Goal: Browse casually: Explore the website without a specific task or goal

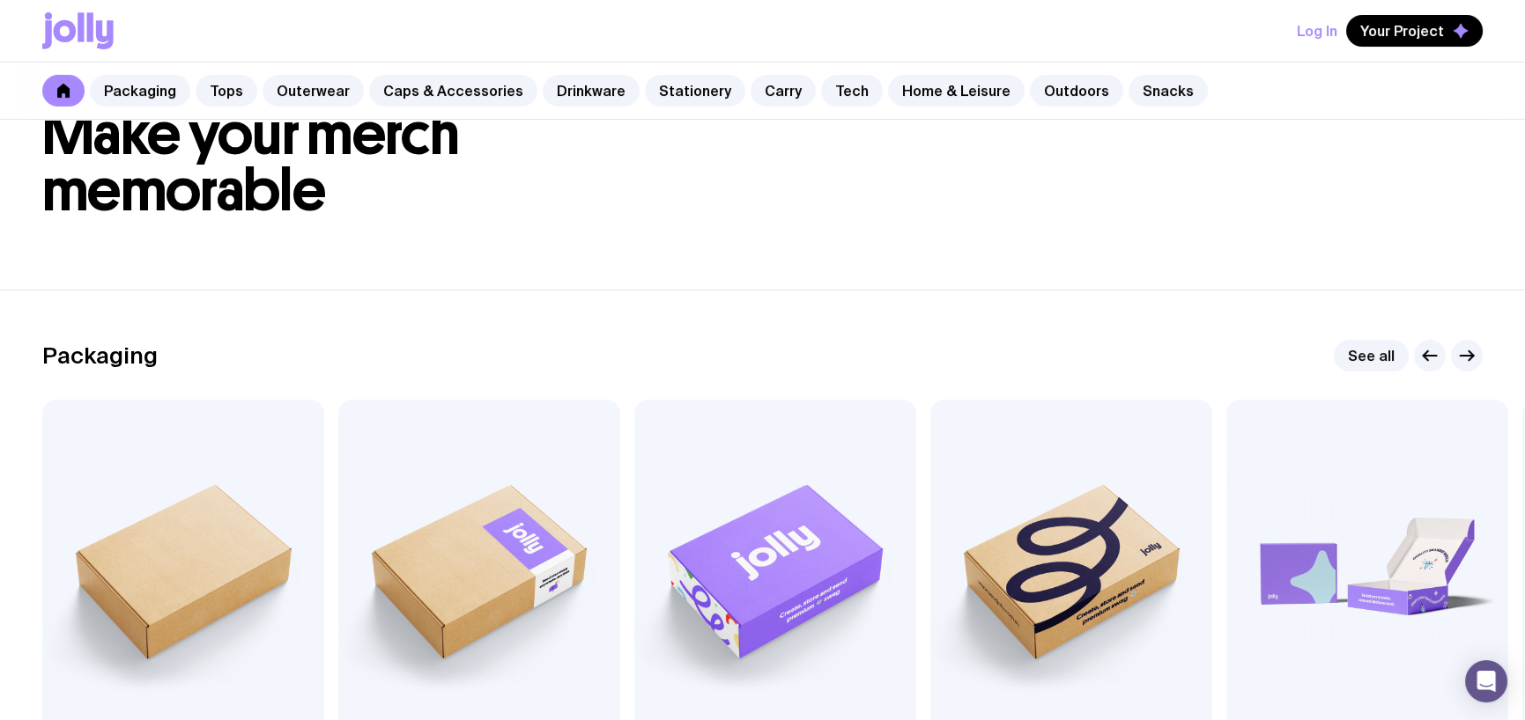
scroll to position [264, 0]
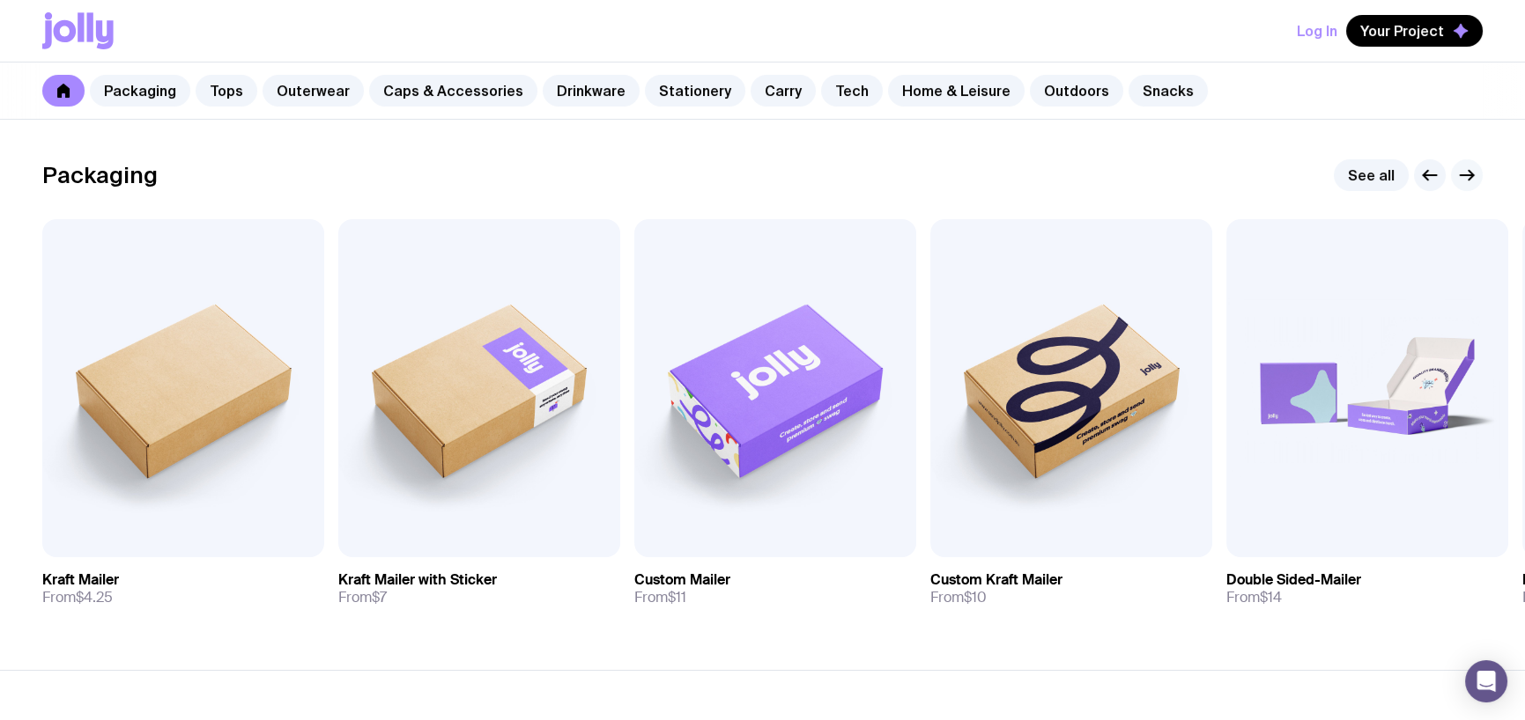
click at [1474, 175] on icon "button" at bounding box center [1466, 175] width 21 height 21
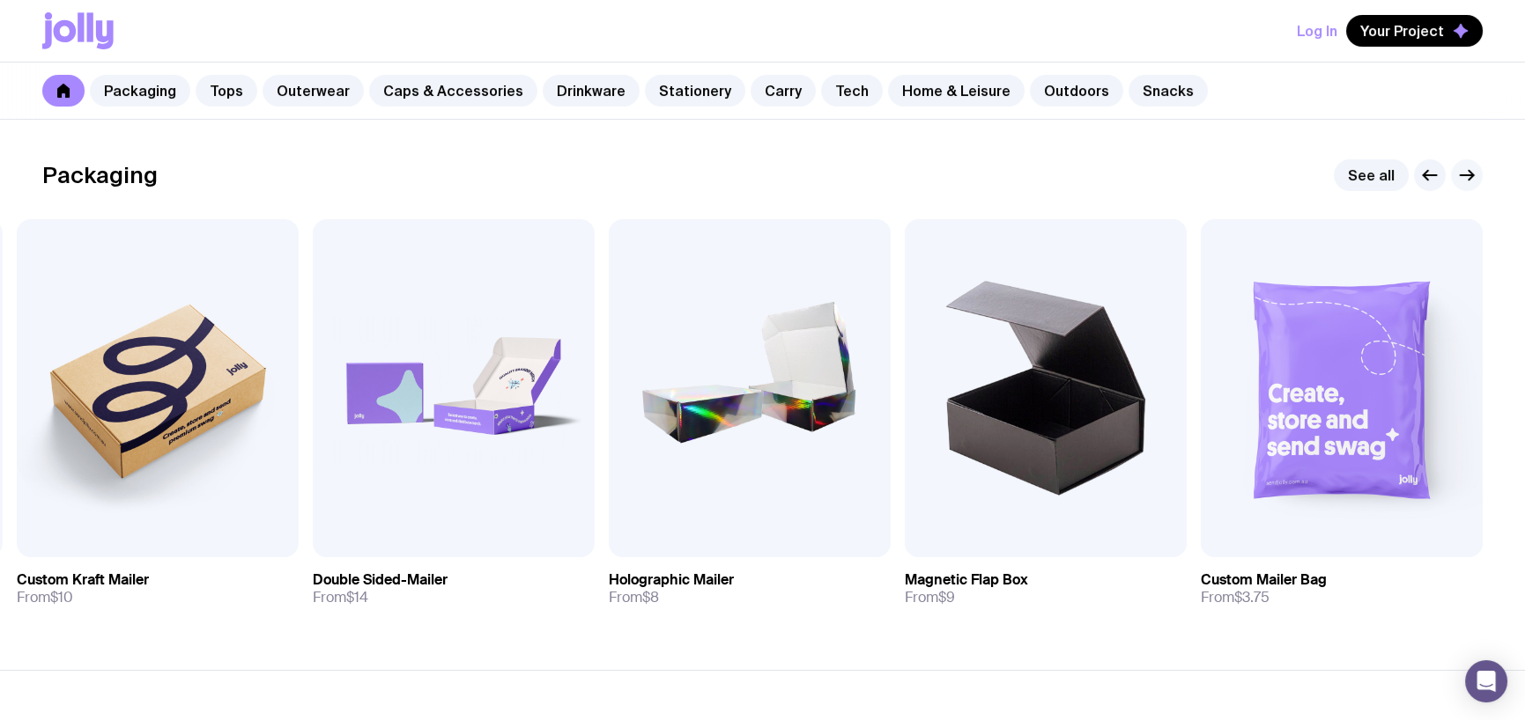
click at [1468, 165] on icon "button" at bounding box center [1466, 175] width 21 height 21
click at [1468, 175] on icon "button" at bounding box center [1466, 175] width 13 height 0
click at [1130, 87] on link "Snacks" at bounding box center [1167, 91] width 79 height 32
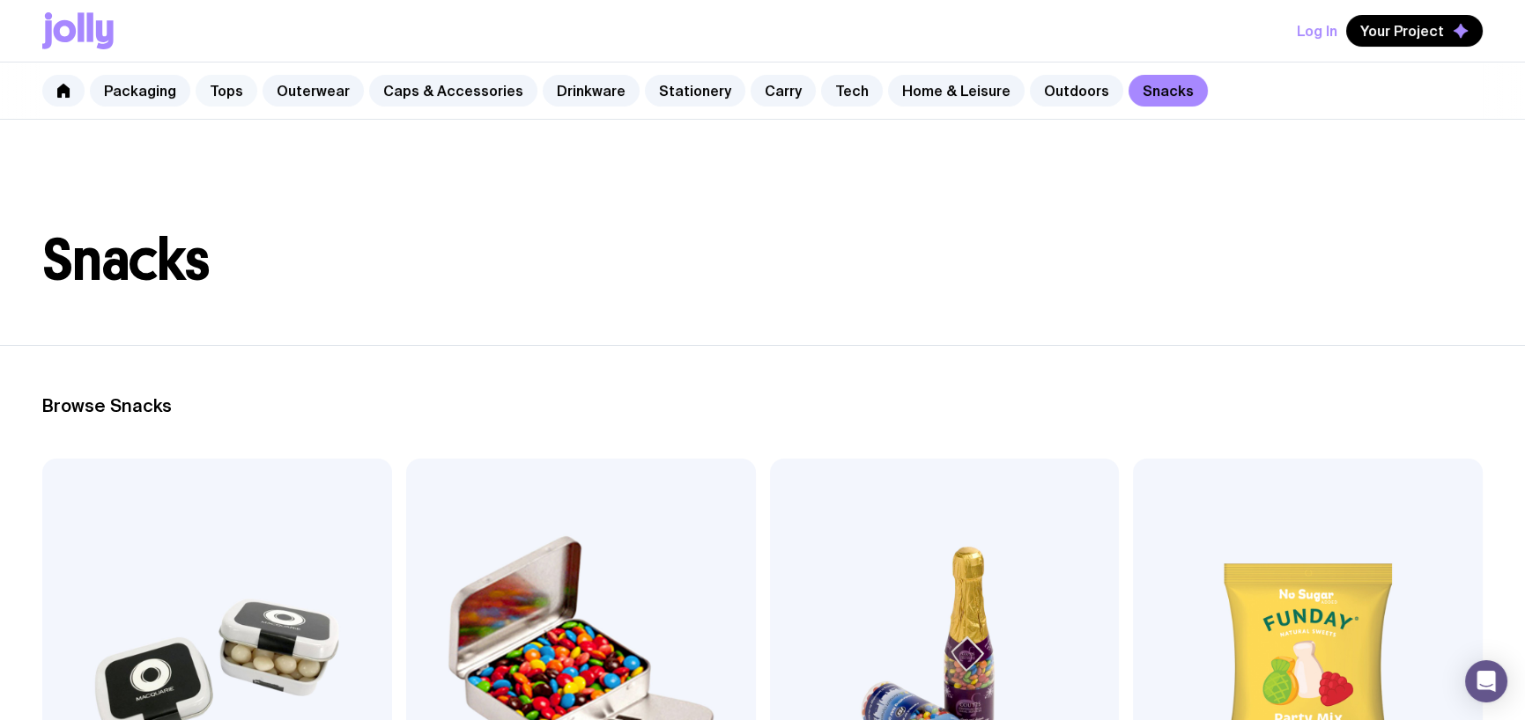
click at [221, 85] on link "Tops" at bounding box center [227, 91] width 62 height 32
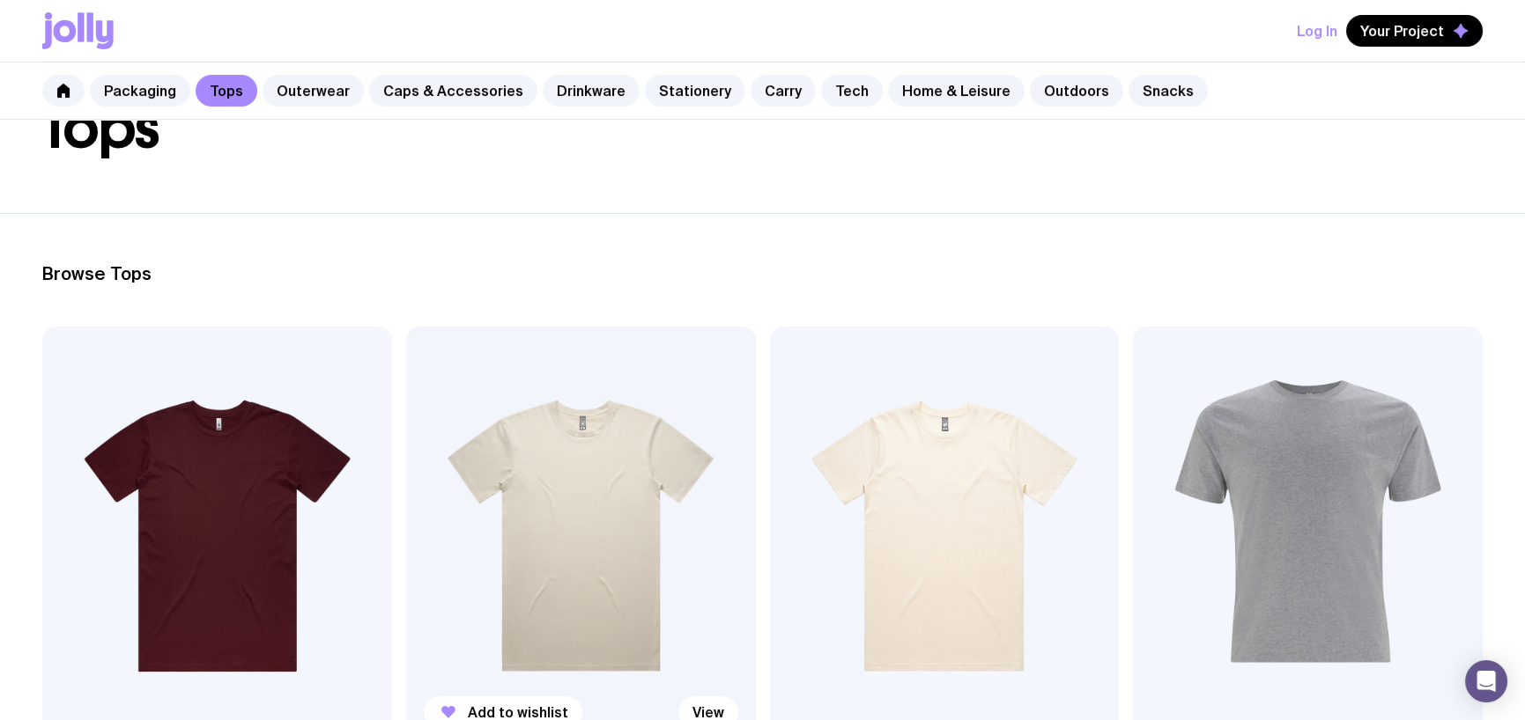
scroll to position [440, 0]
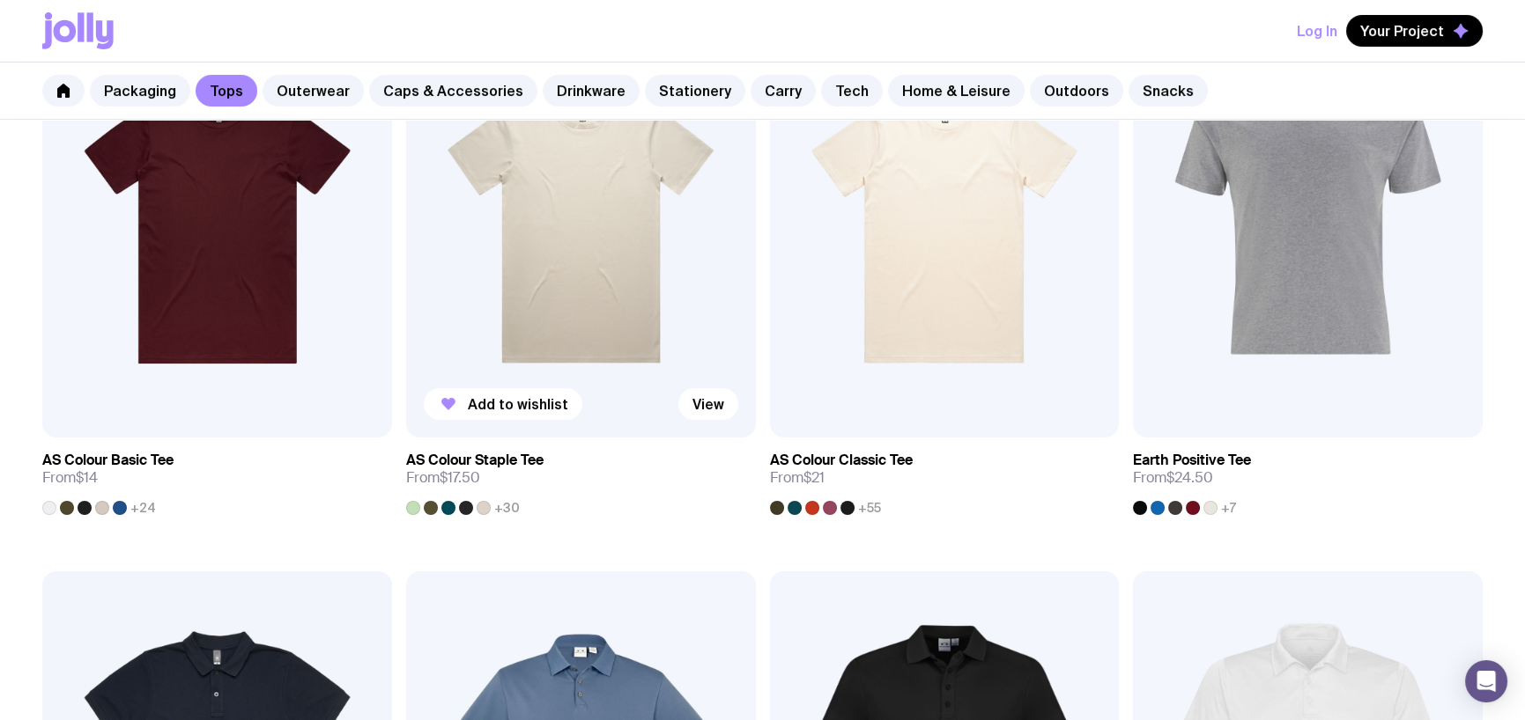
click at [557, 271] on img at bounding box center [581, 227] width 350 height 419
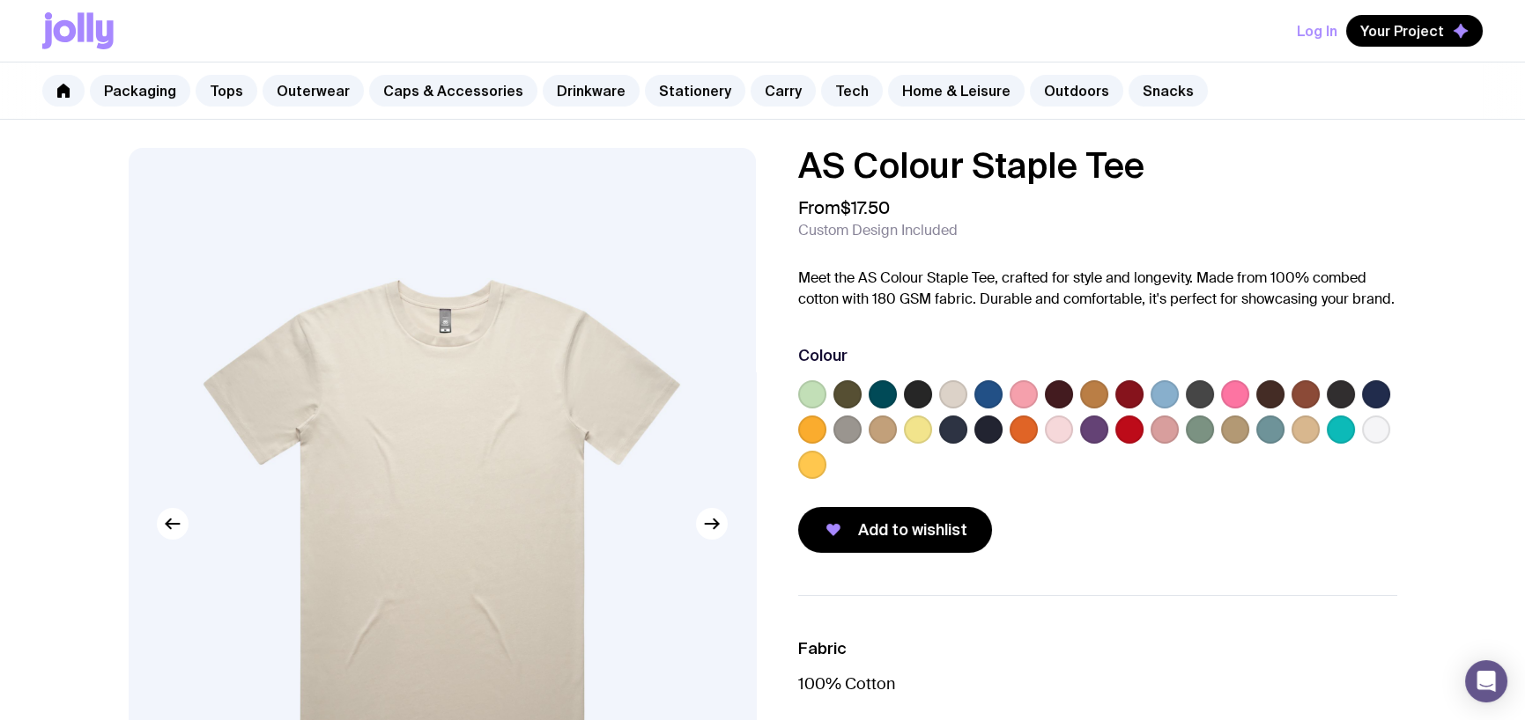
click at [917, 425] on label at bounding box center [918, 430] width 28 height 28
click at [0, 0] on input "radio" at bounding box center [0, 0] width 0 height 0
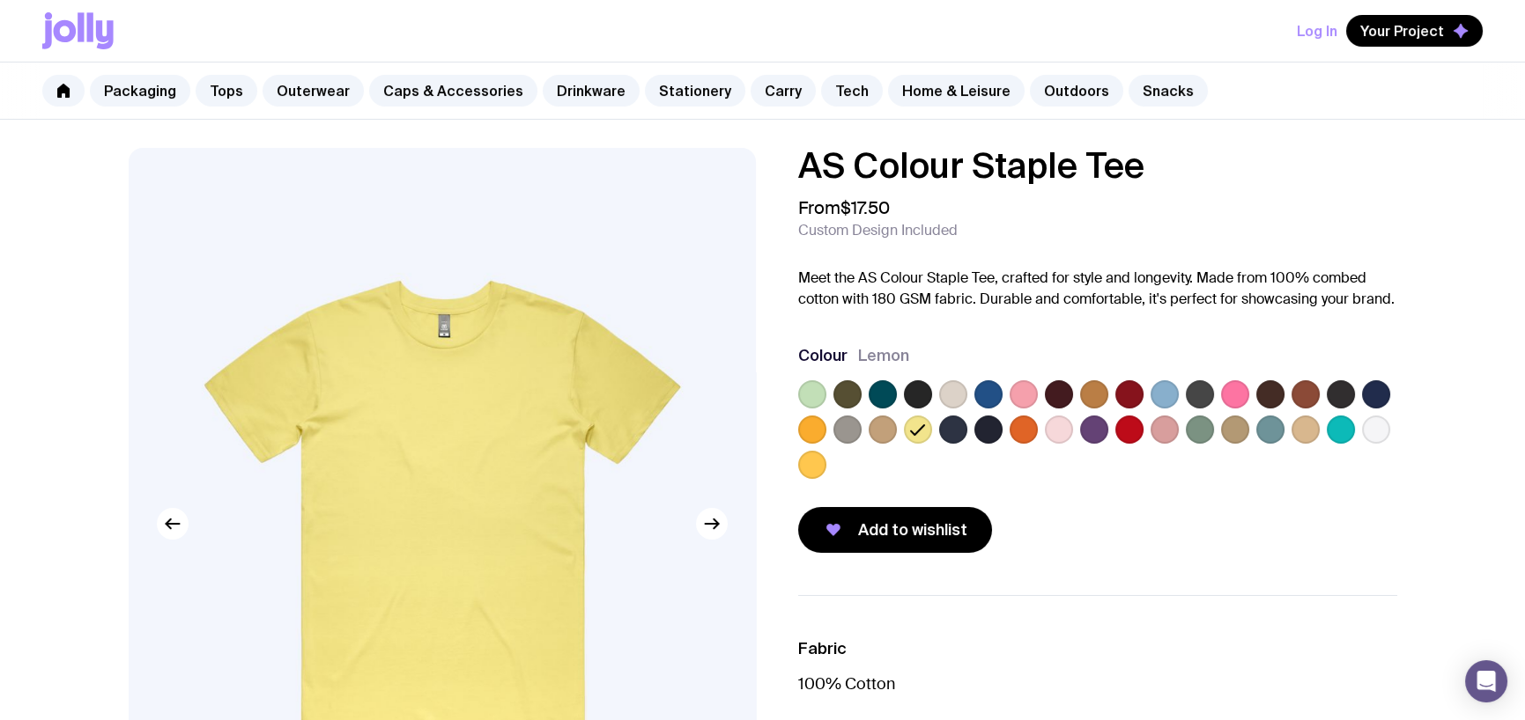
click at [890, 431] on label at bounding box center [882, 430] width 28 height 28
click at [0, 0] on input "radio" at bounding box center [0, 0] width 0 height 0
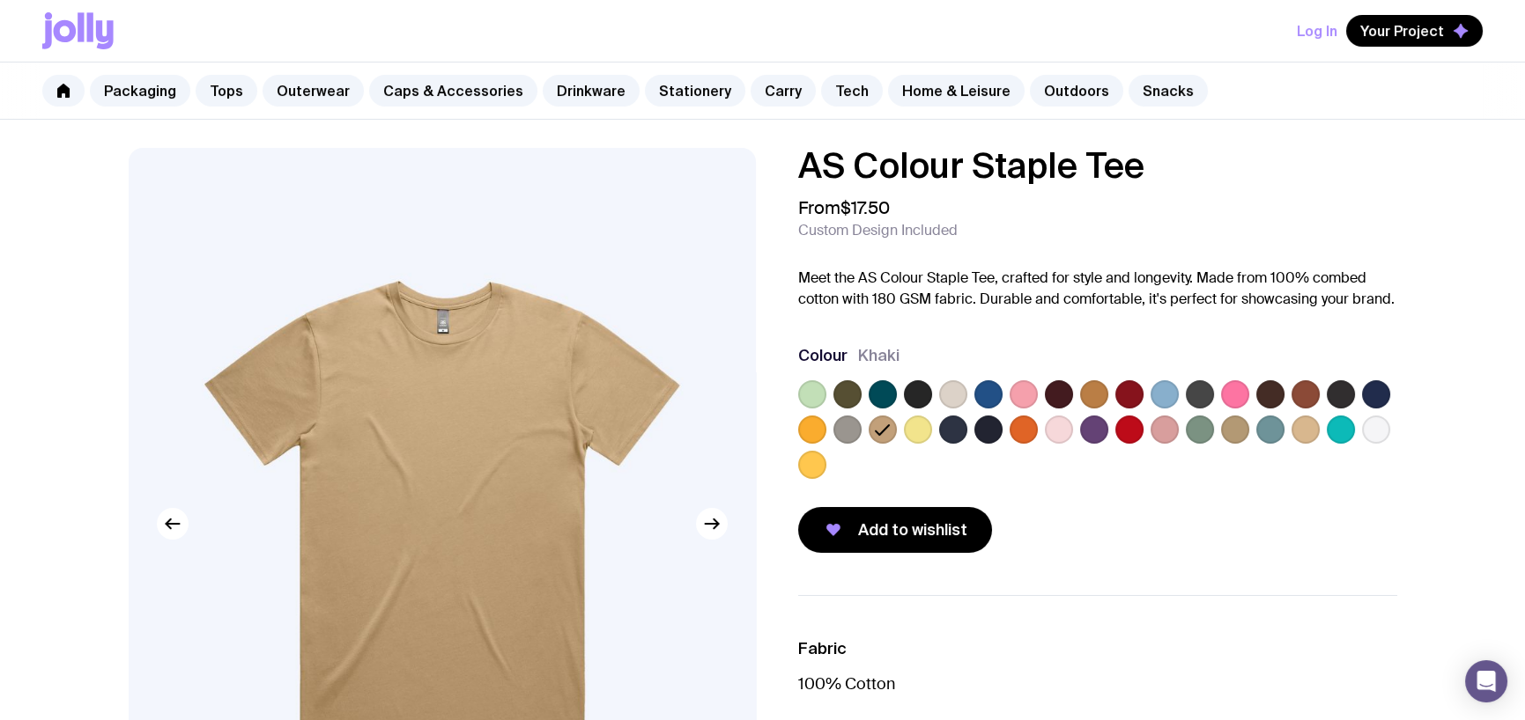
click at [880, 392] on label at bounding box center [882, 394] width 28 height 28
click at [0, 0] on input "radio" at bounding box center [0, 0] width 0 height 0
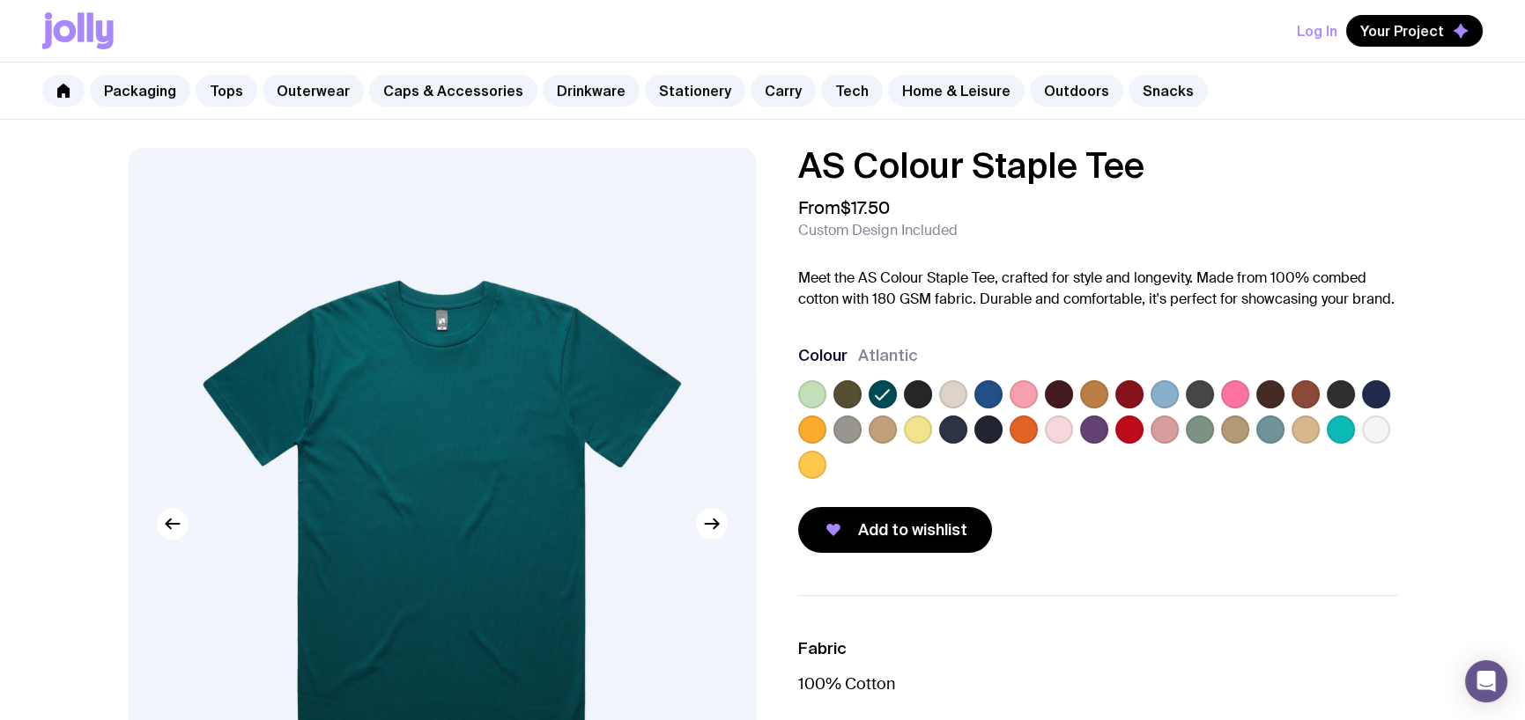
click at [850, 392] on label at bounding box center [847, 394] width 28 height 28
click at [0, 0] on input "radio" at bounding box center [0, 0] width 0 height 0
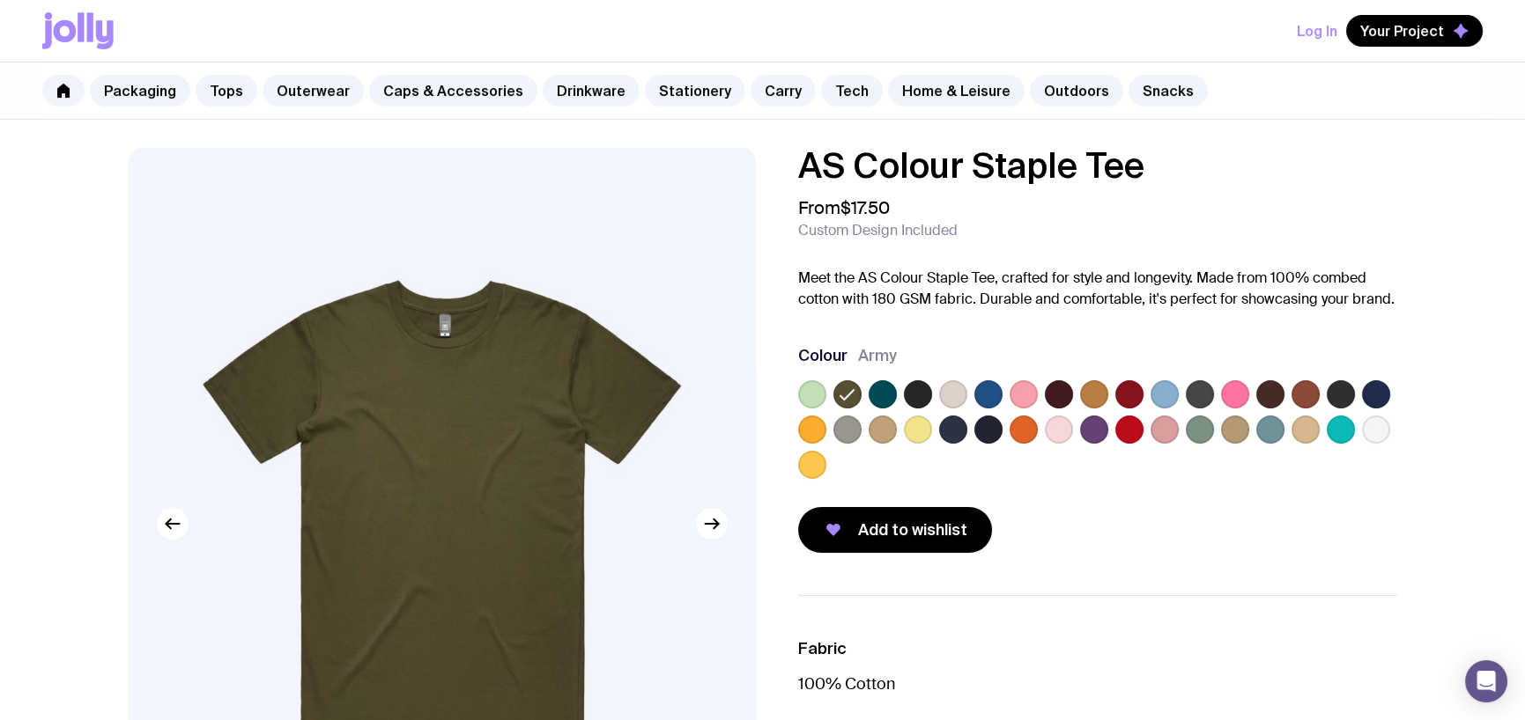
click at [810, 395] on label at bounding box center [812, 394] width 28 height 28
click at [0, 0] on input "radio" at bounding box center [0, 0] width 0 height 0
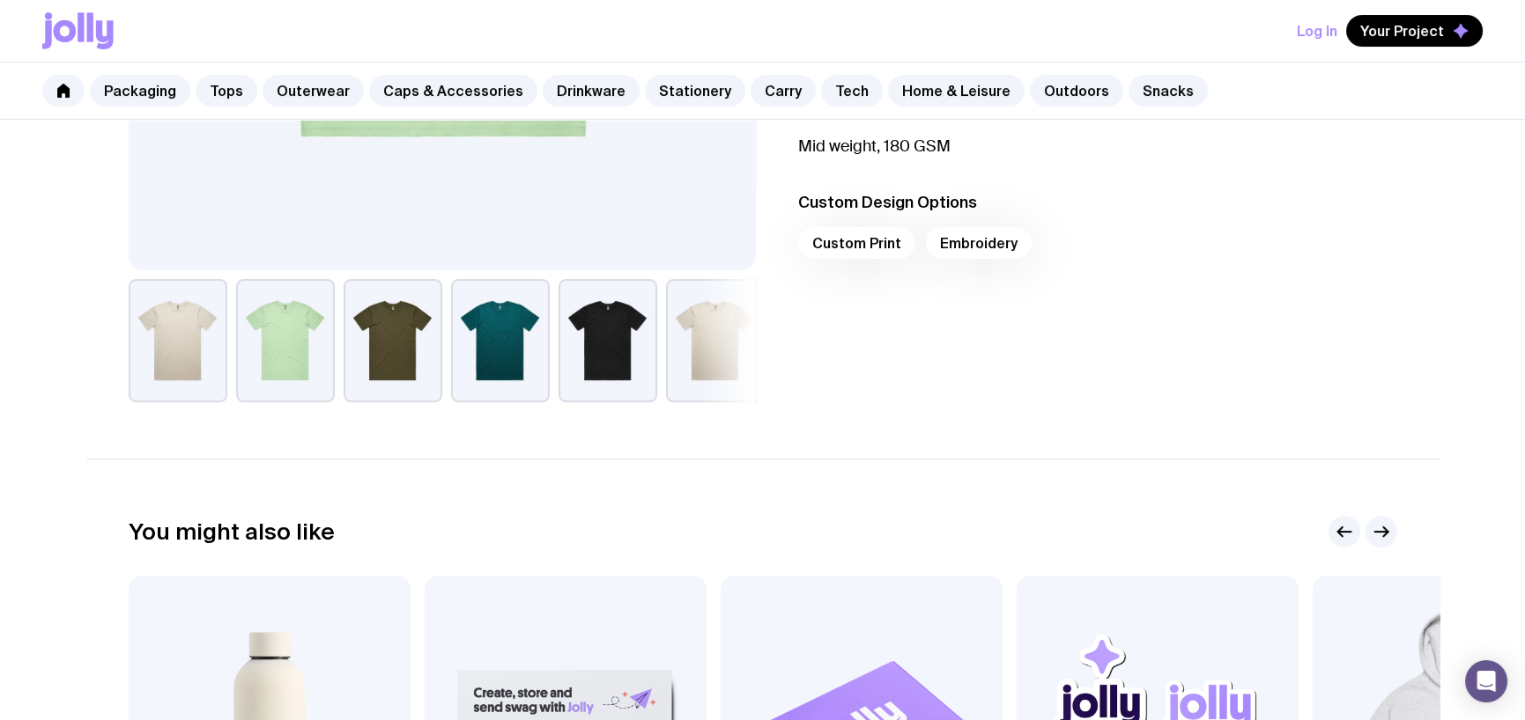
scroll to position [475, 0]
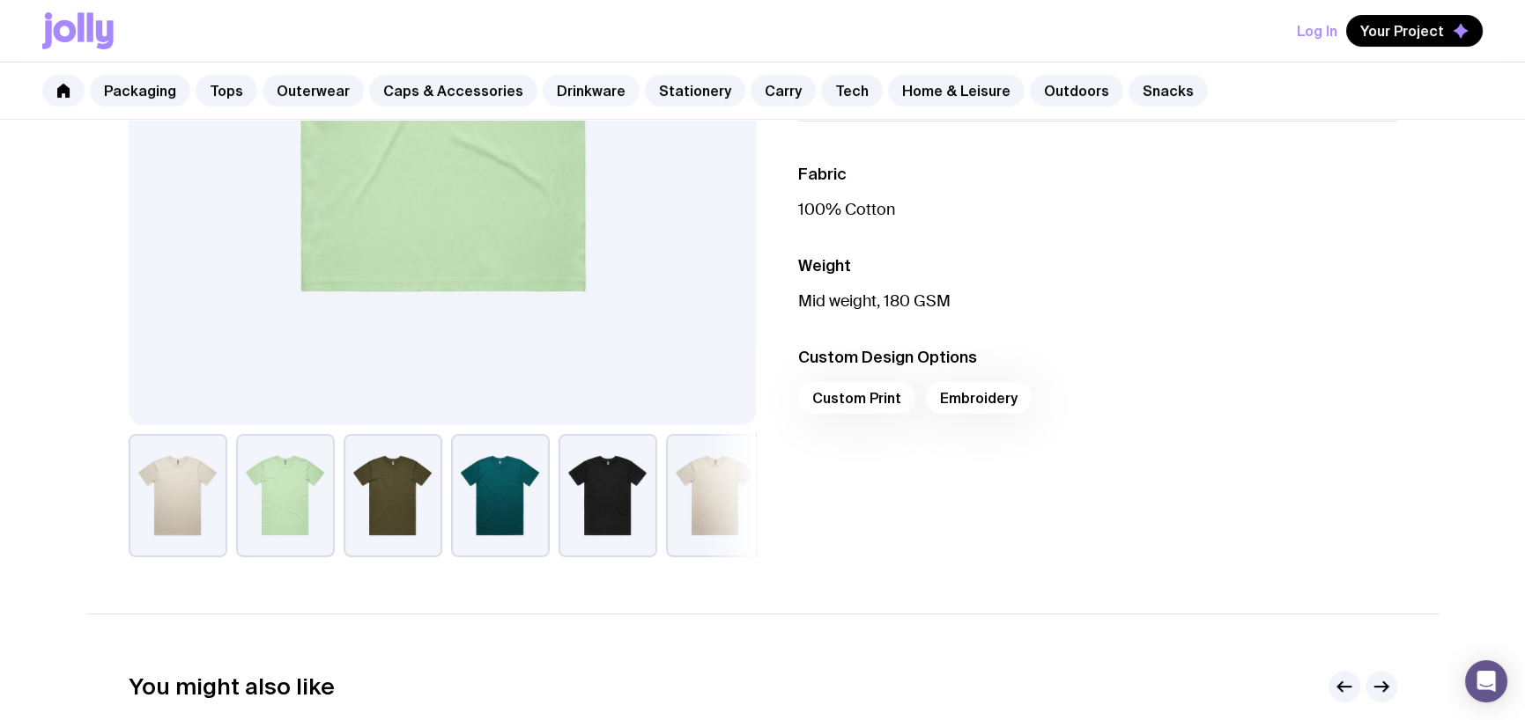
click at [559, 84] on link "Drinkware" at bounding box center [591, 91] width 97 height 32
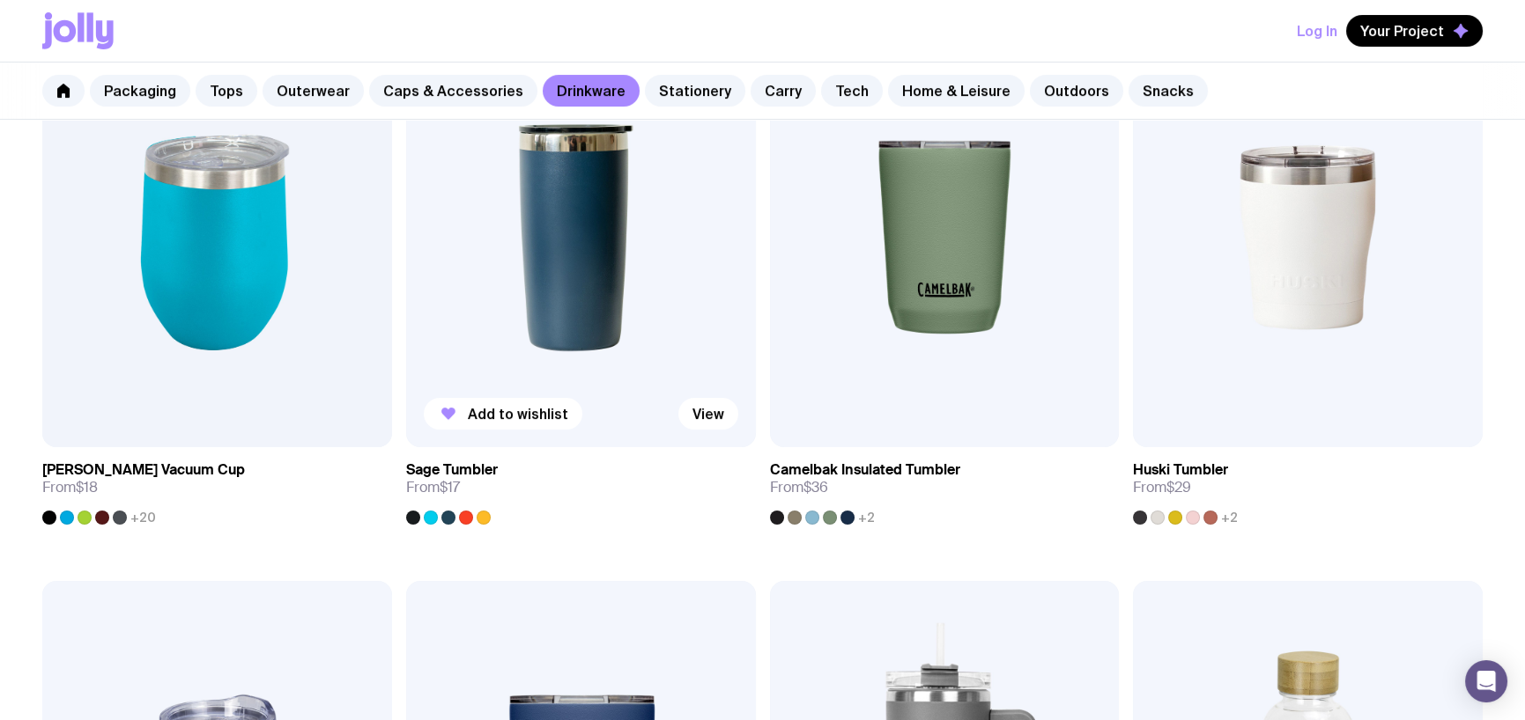
scroll to position [969, 0]
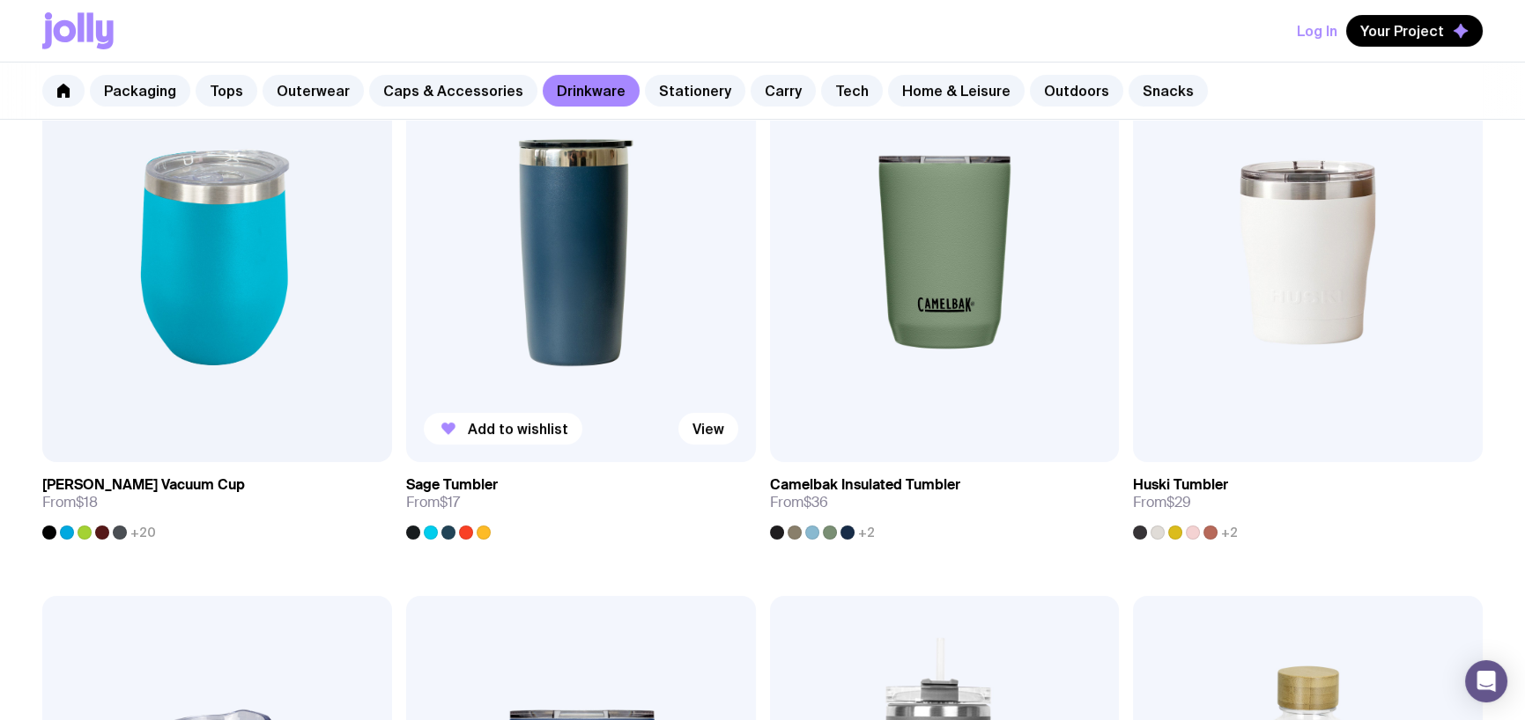
click at [444, 262] on img at bounding box center [581, 252] width 350 height 419
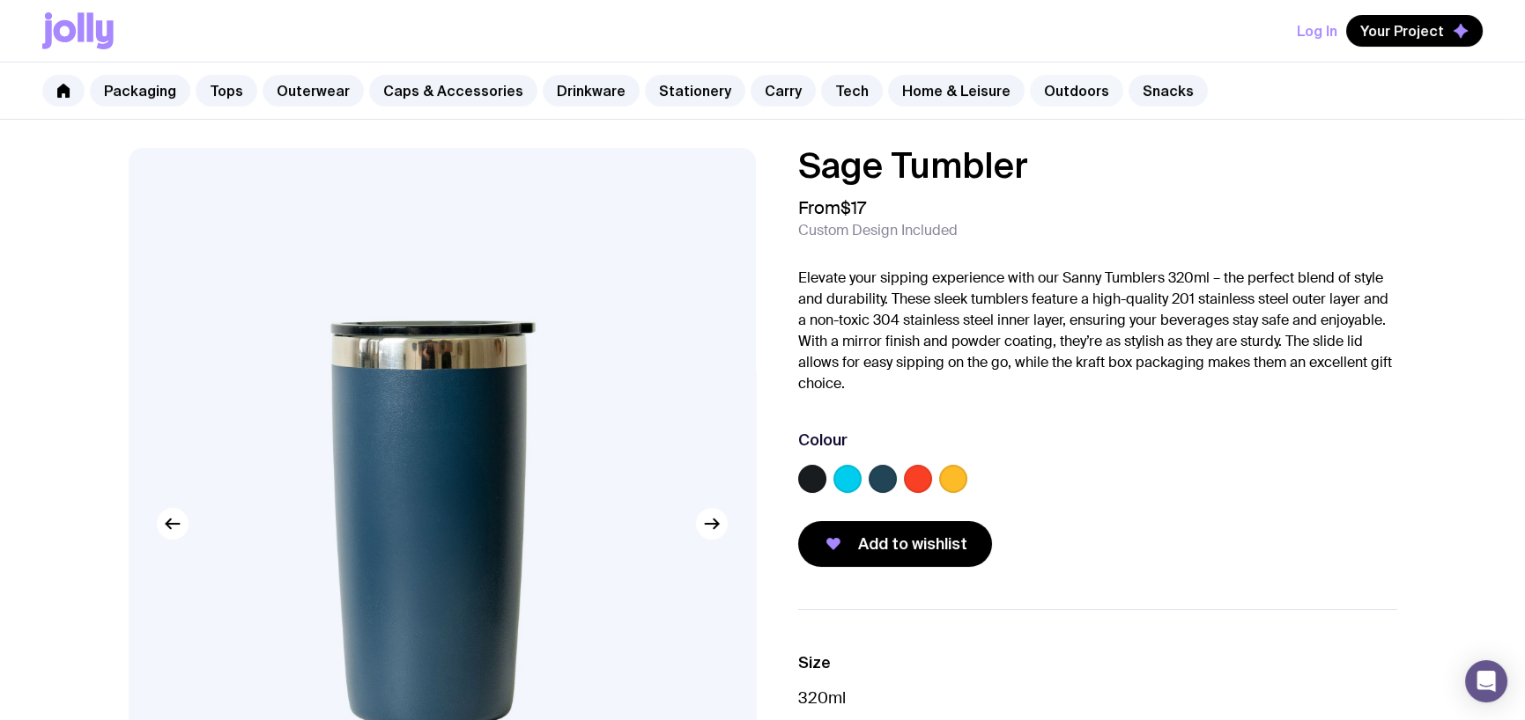
click at [1039, 80] on link "Outdoors" at bounding box center [1076, 91] width 93 height 32
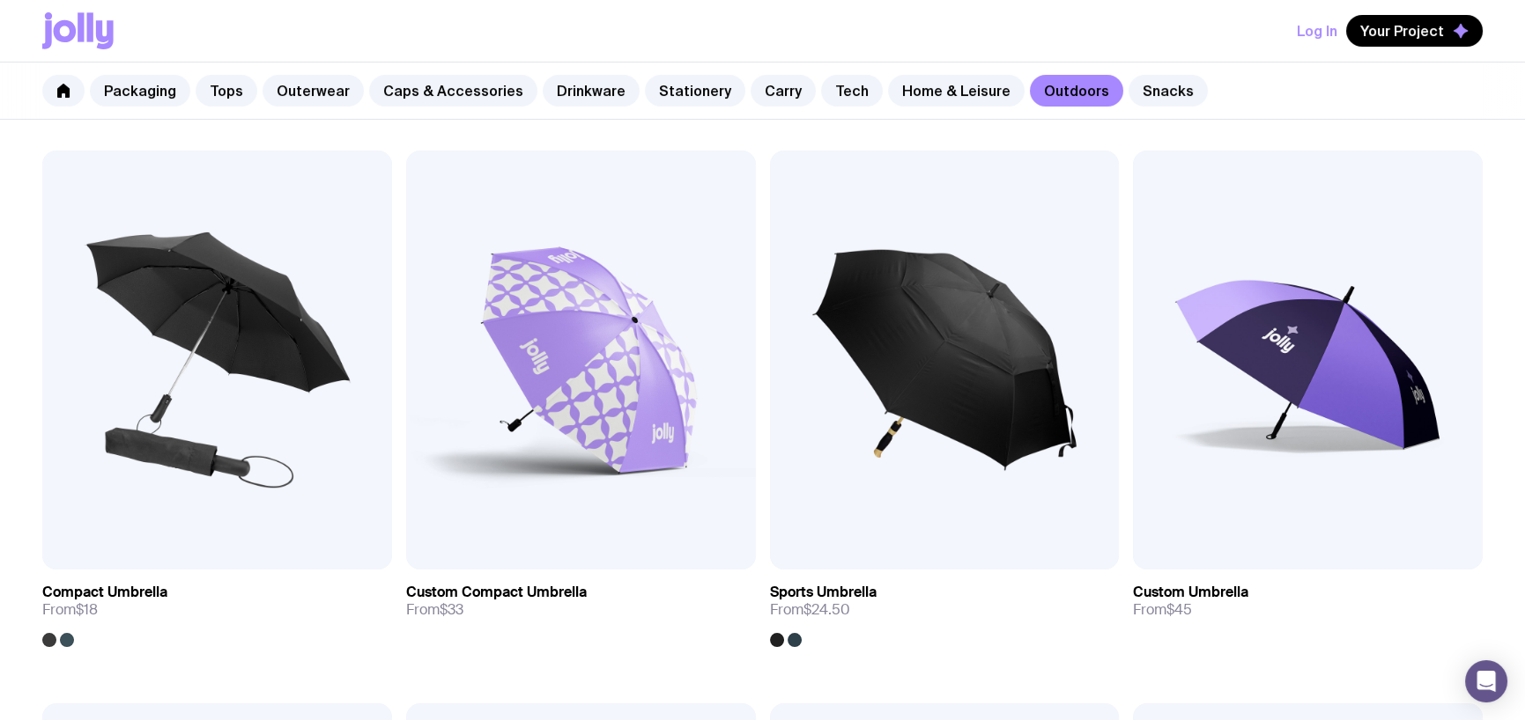
scroll to position [352, 0]
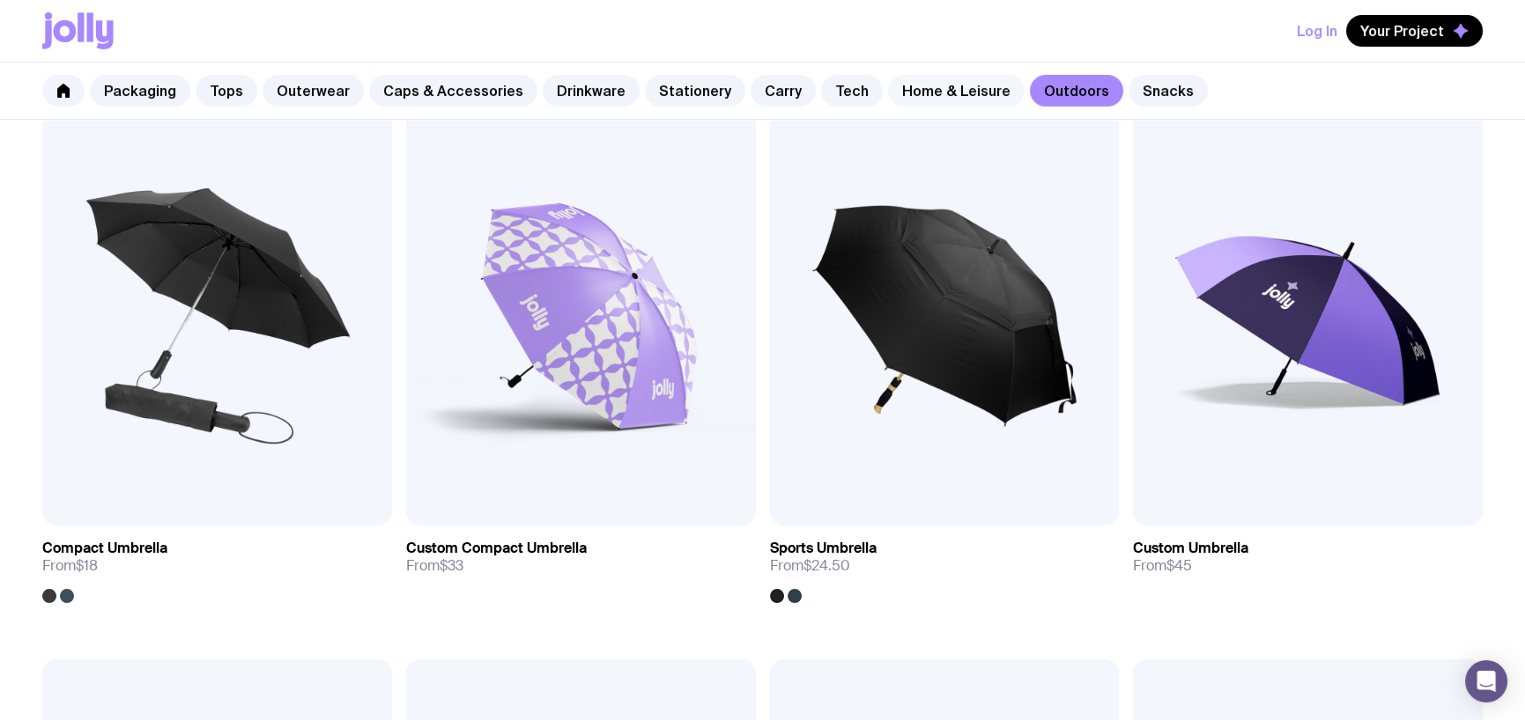
click at [913, 87] on link "Home & Leisure" at bounding box center [956, 91] width 137 height 32
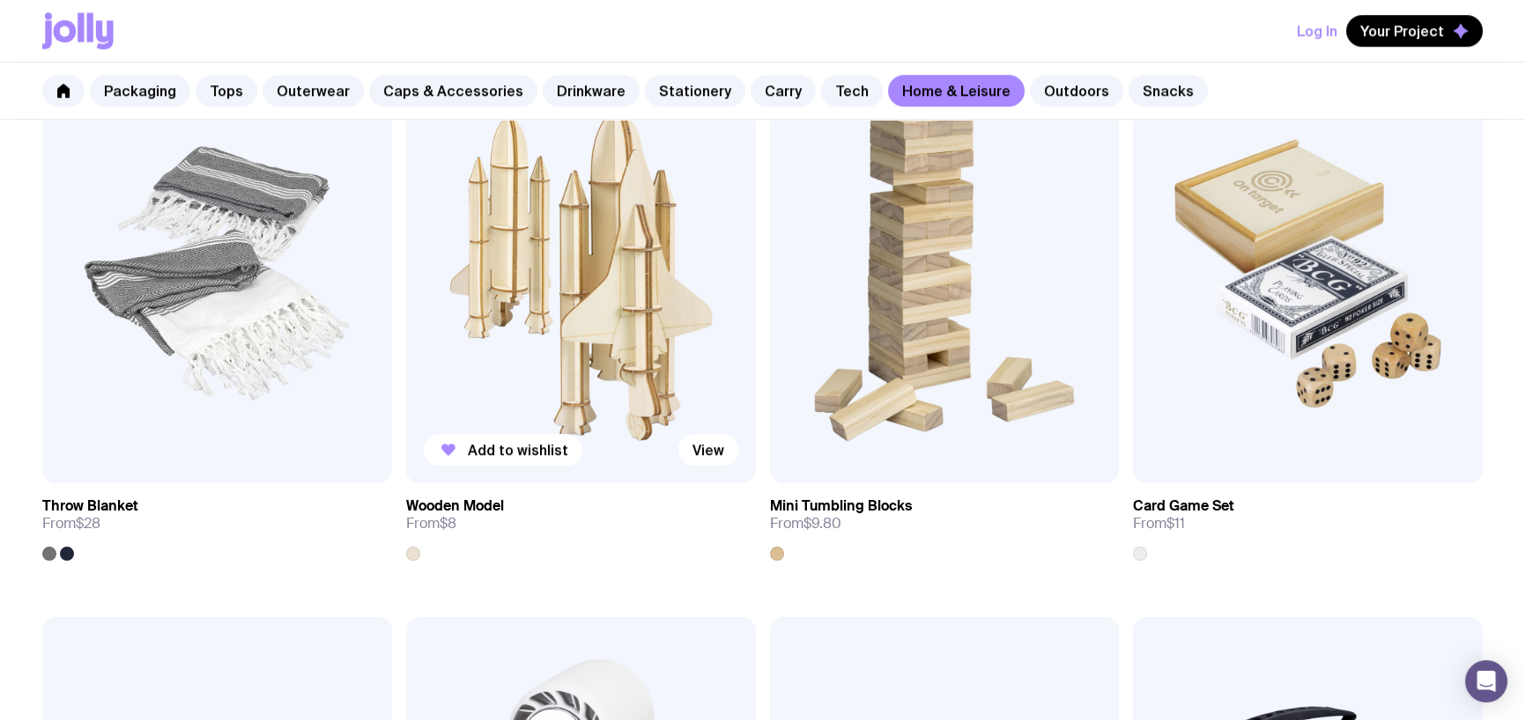
scroll to position [3699, 0]
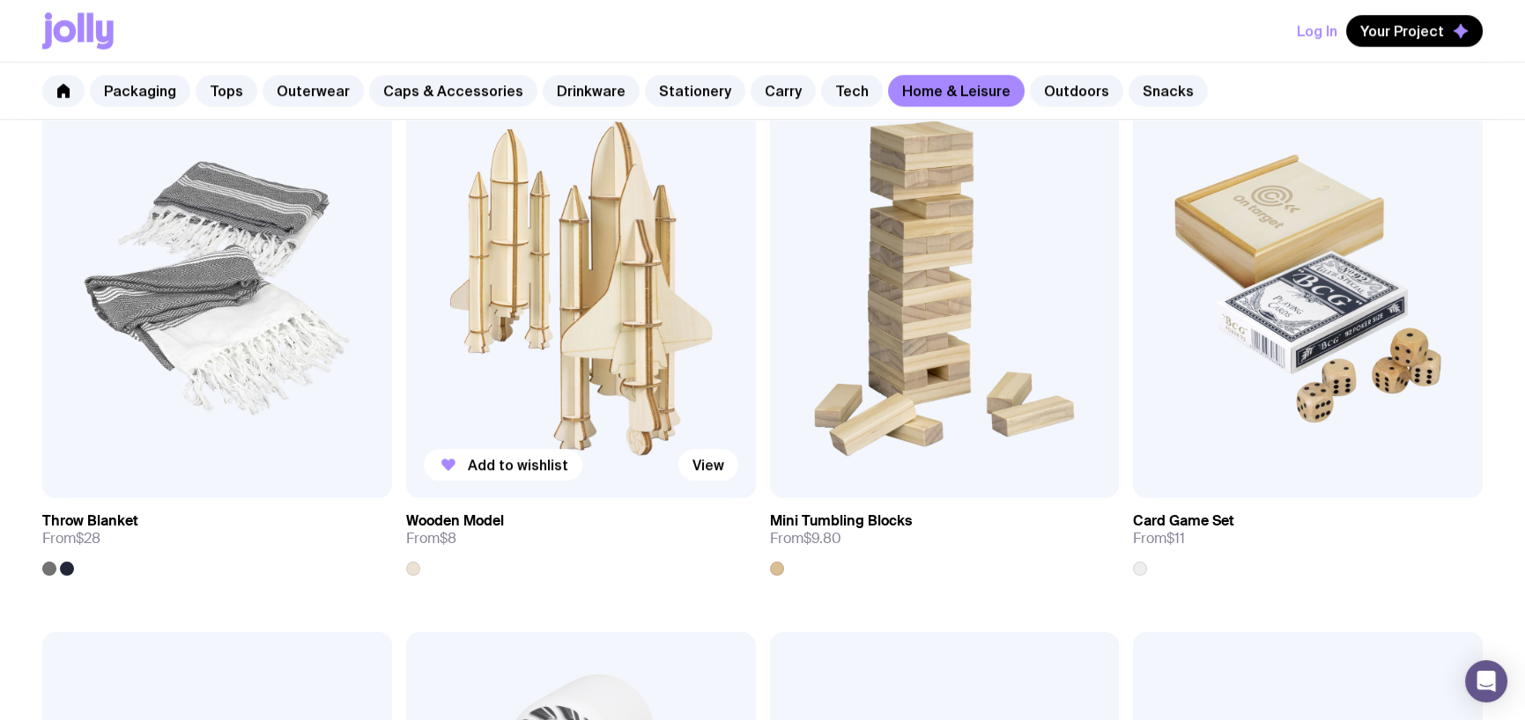
click at [569, 291] on img at bounding box center [581, 288] width 350 height 419
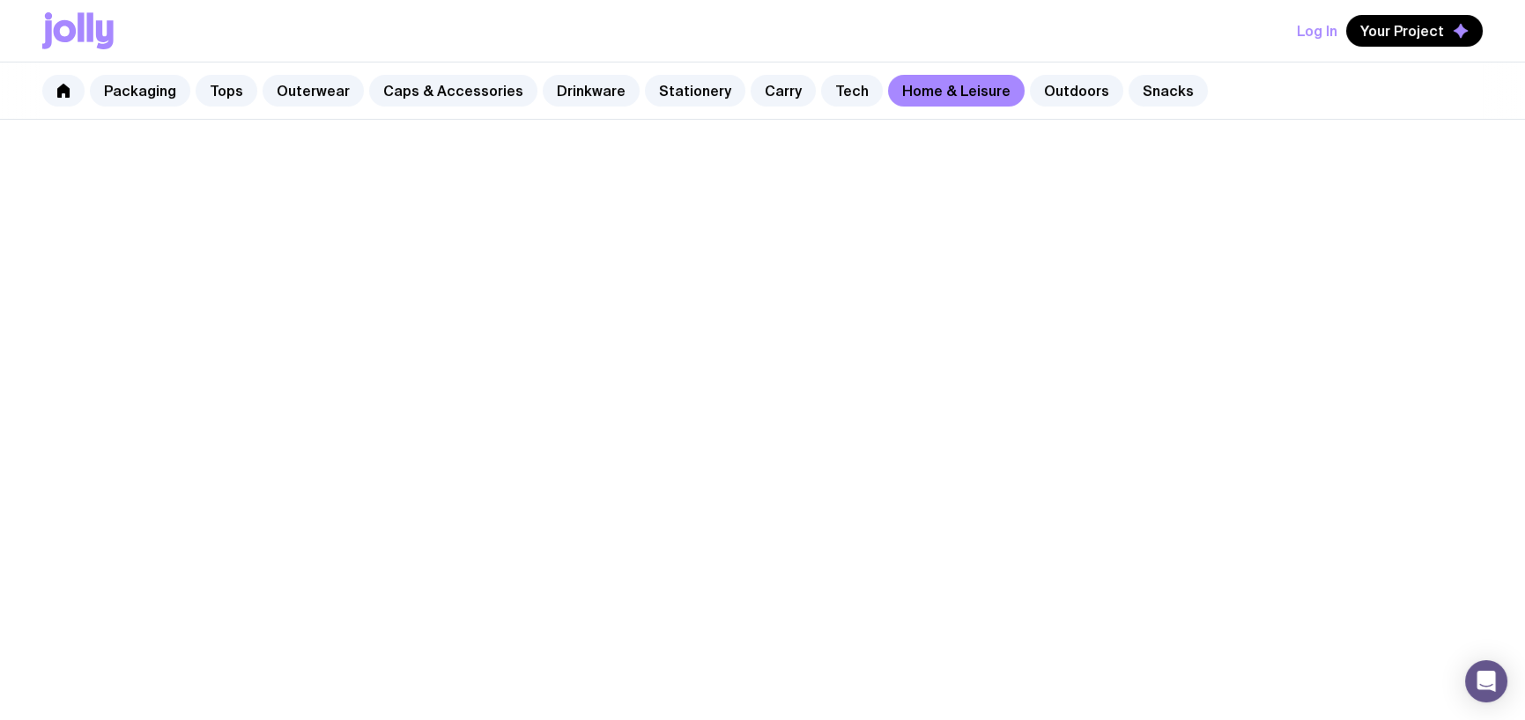
scroll to position [1047, 0]
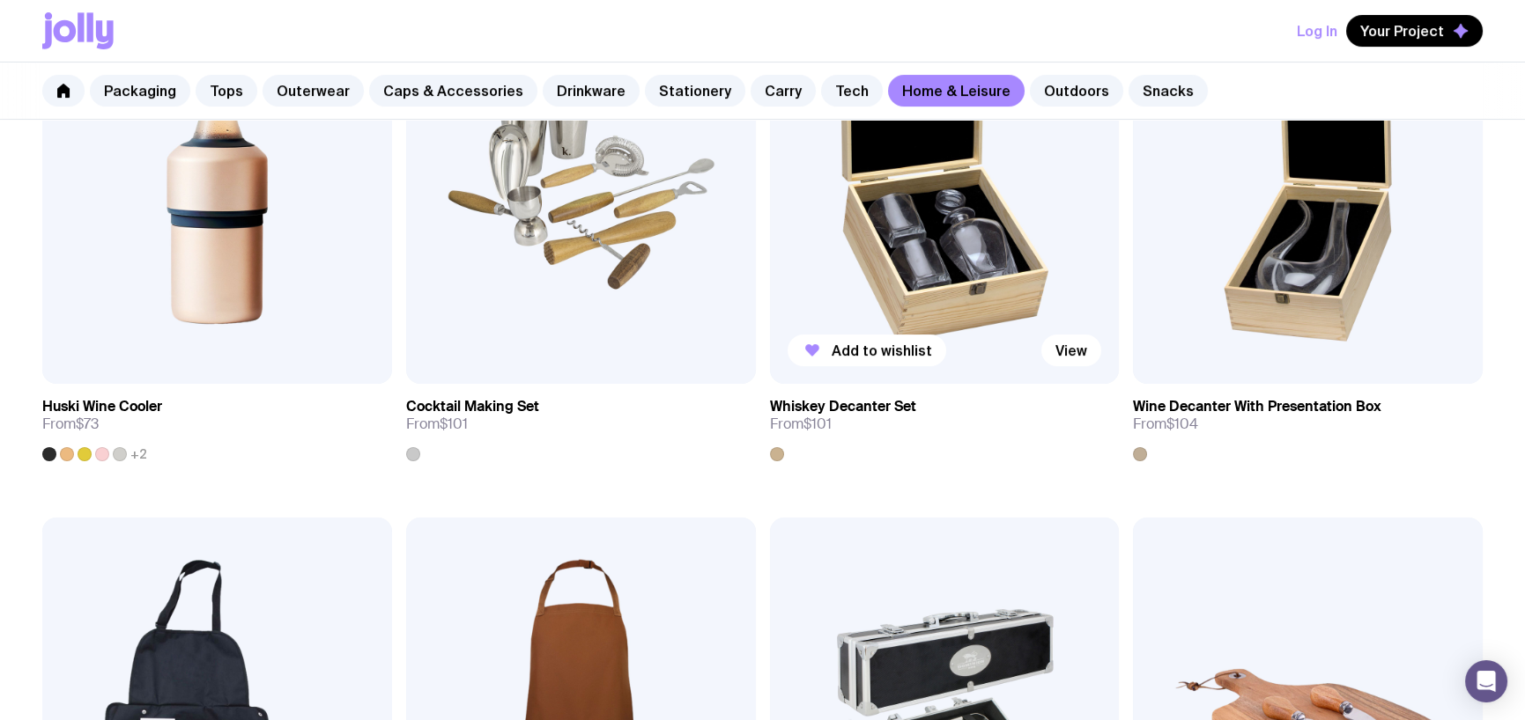
click at [904, 240] on img at bounding box center [945, 174] width 350 height 419
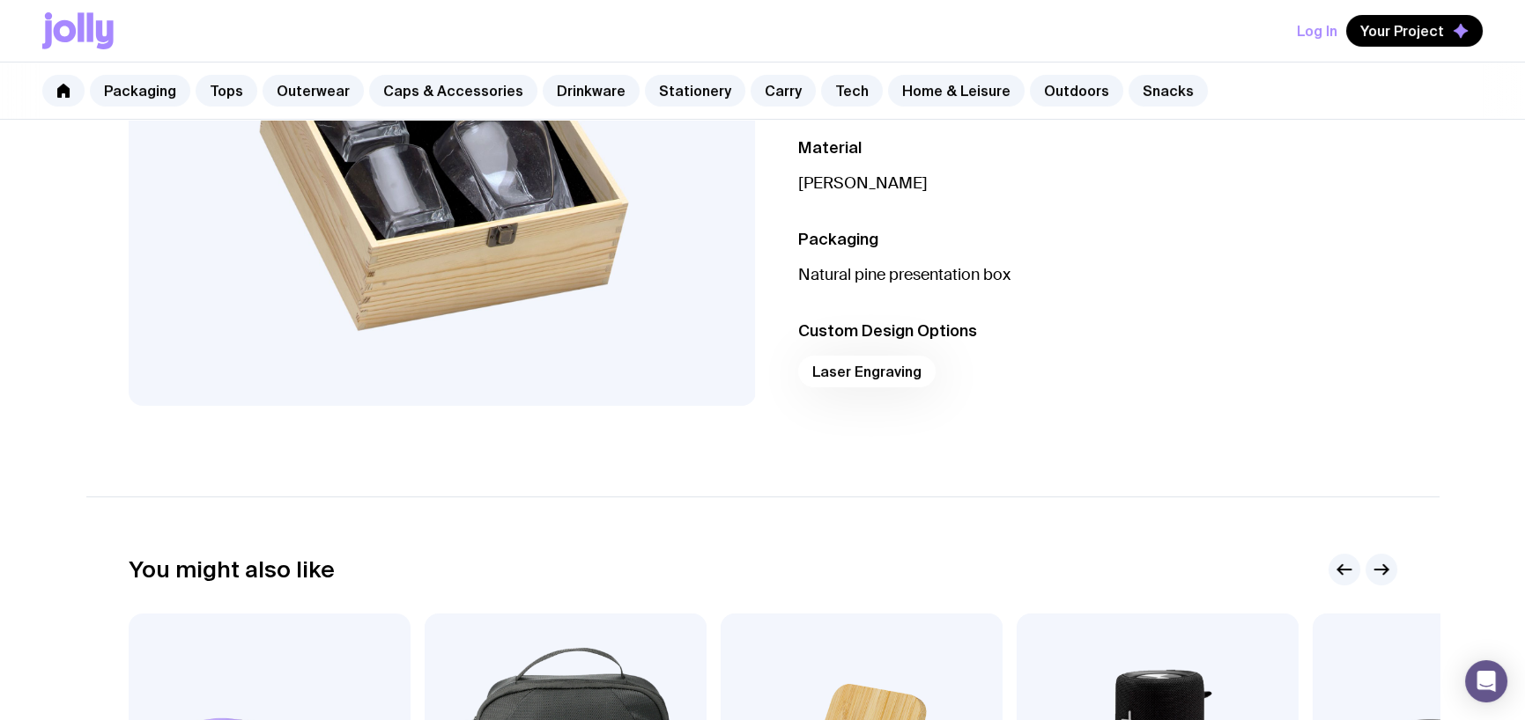
scroll to position [528, 0]
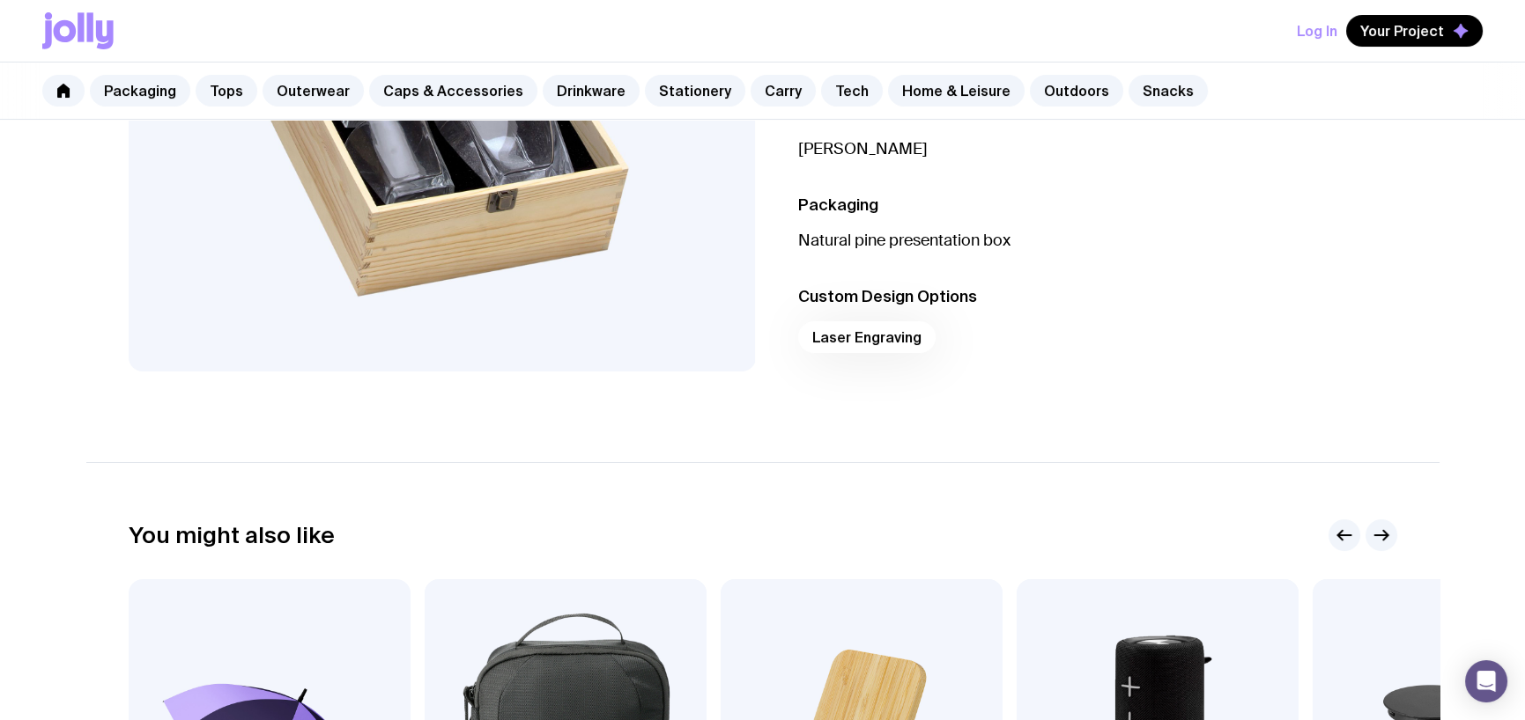
click at [874, 336] on div "Laser Engraving" at bounding box center [1097, 342] width 599 height 42
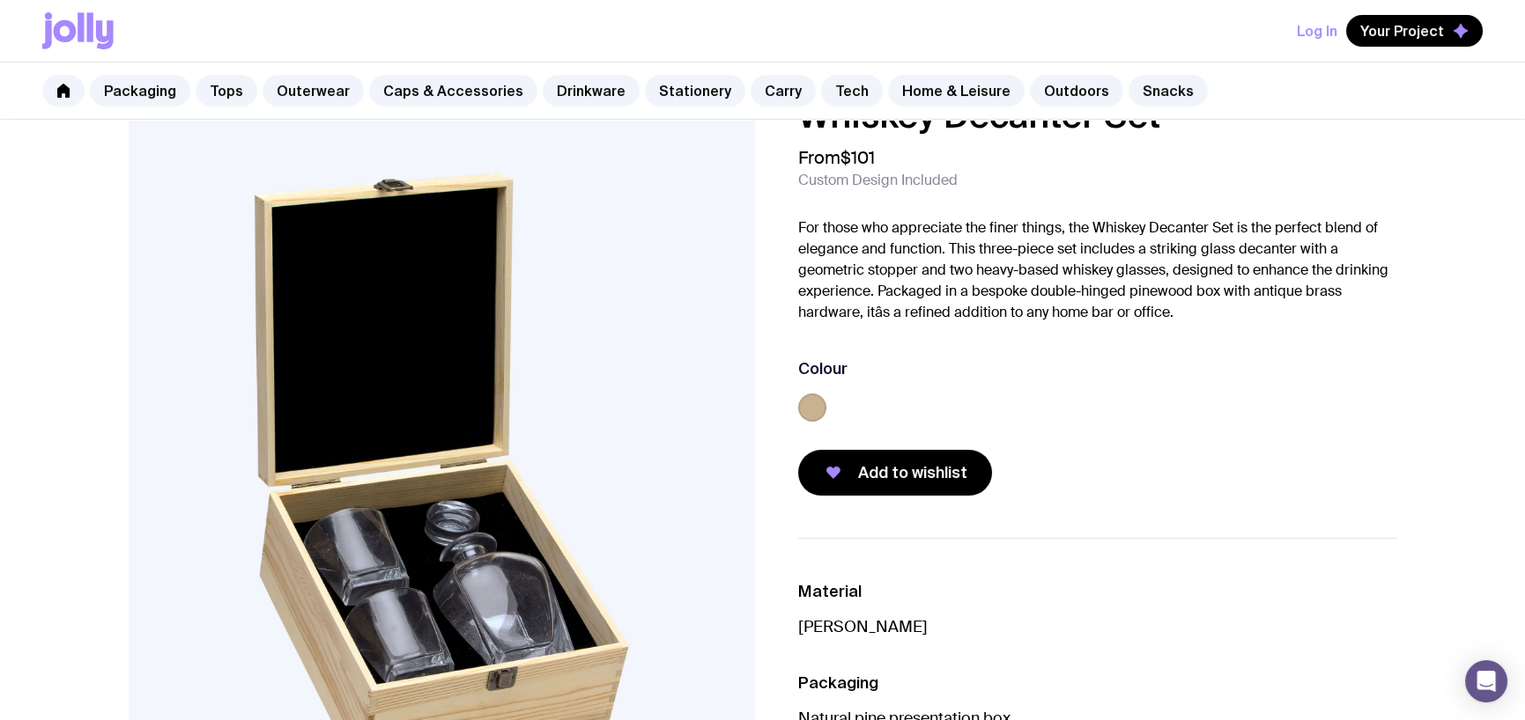
scroll to position [0, 0]
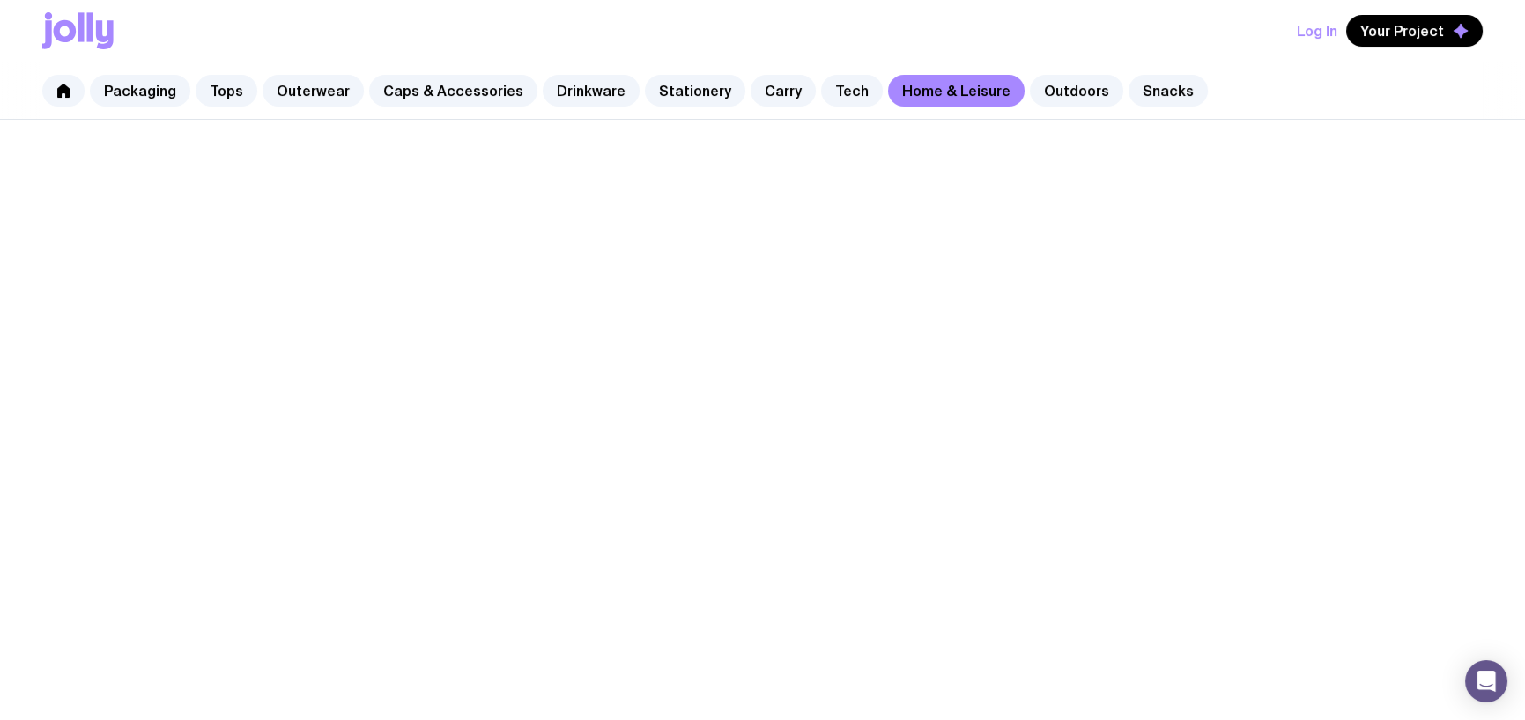
scroll to position [1047, 0]
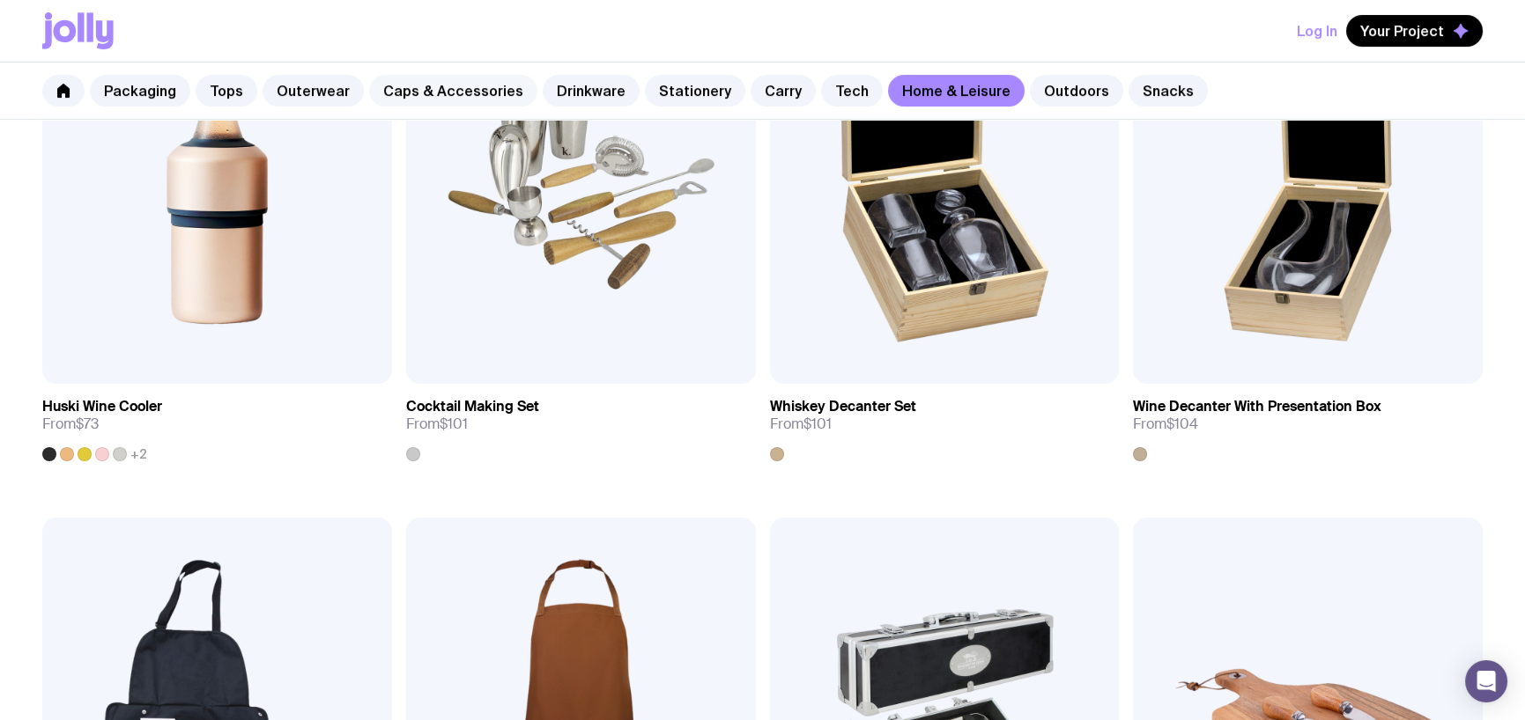
click at [422, 90] on link "Caps & Accessories" at bounding box center [453, 91] width 168 height 32
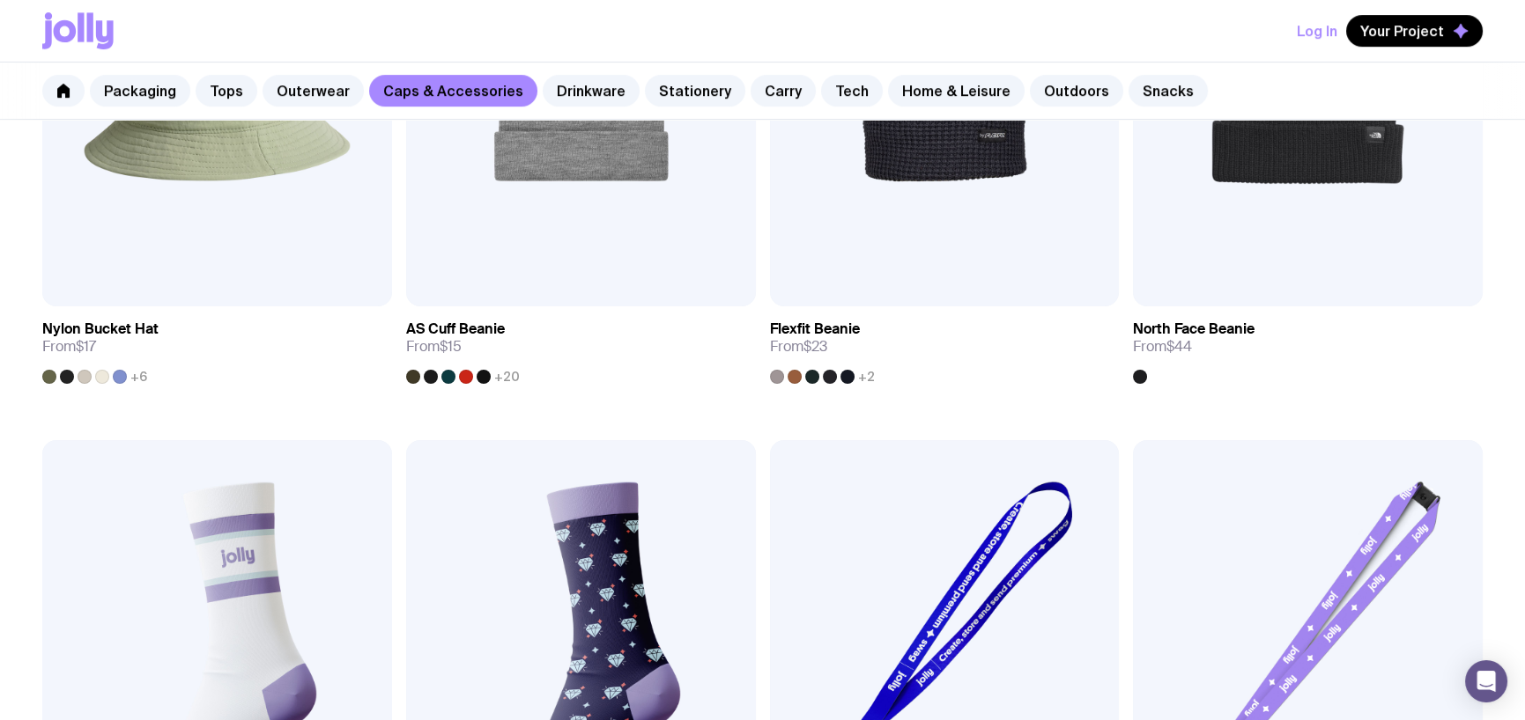
scroll to position [2466, 0]
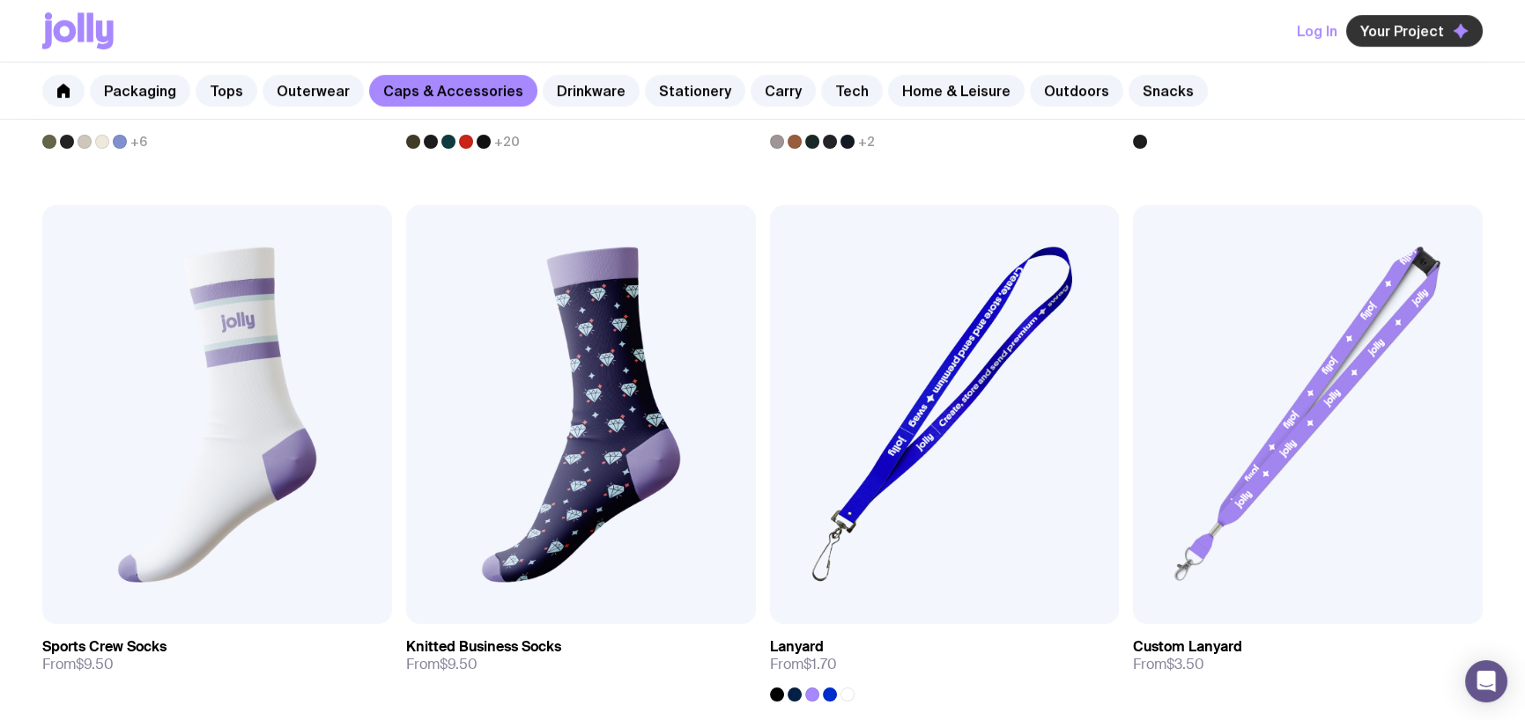
click at [1400, 33] on span "Your Project" at bounding box center [1402, 31] width 84 height 18
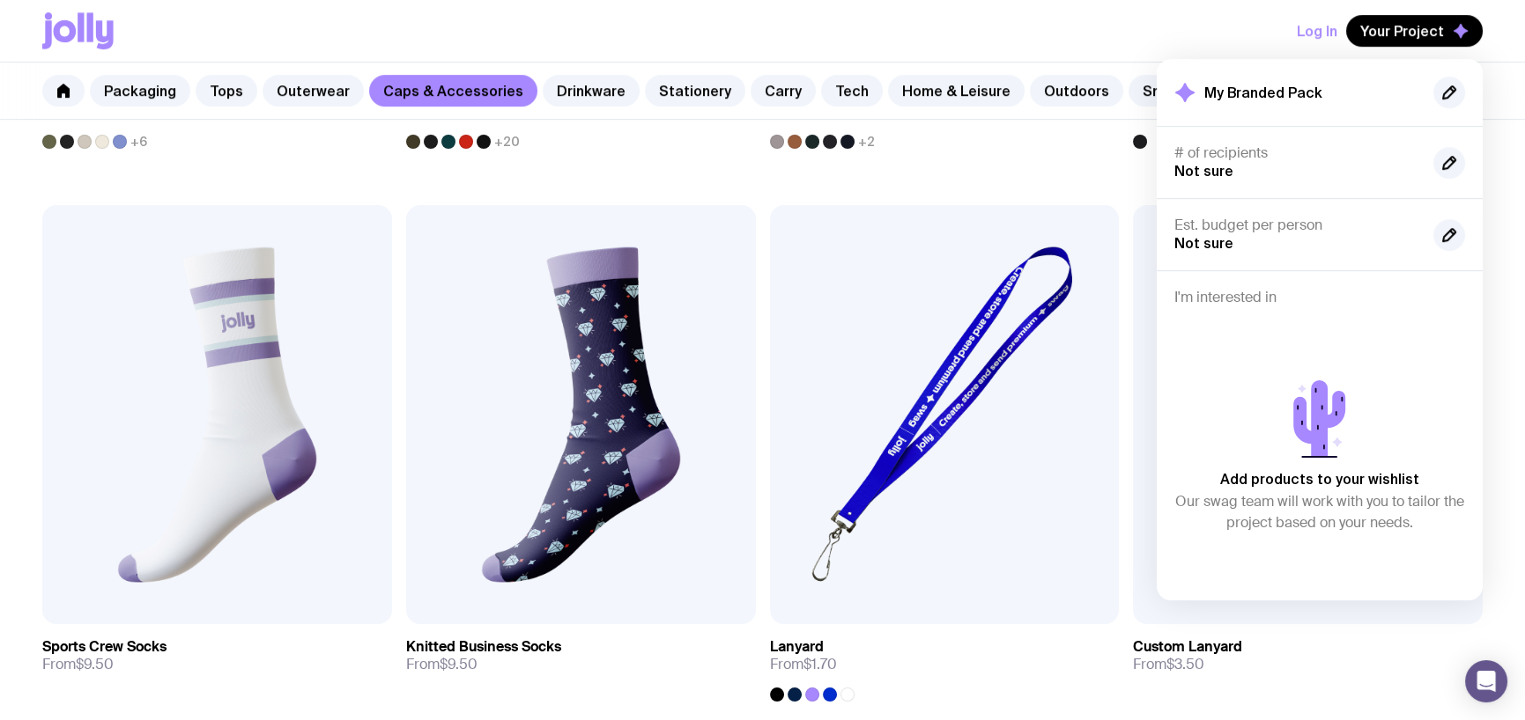
click at [1161, 30] on div "Log In Your Project My Branded Pack # of recipients Not sure Est. budget per pe…" at bounding box center [762, 31] width 1440 height 62
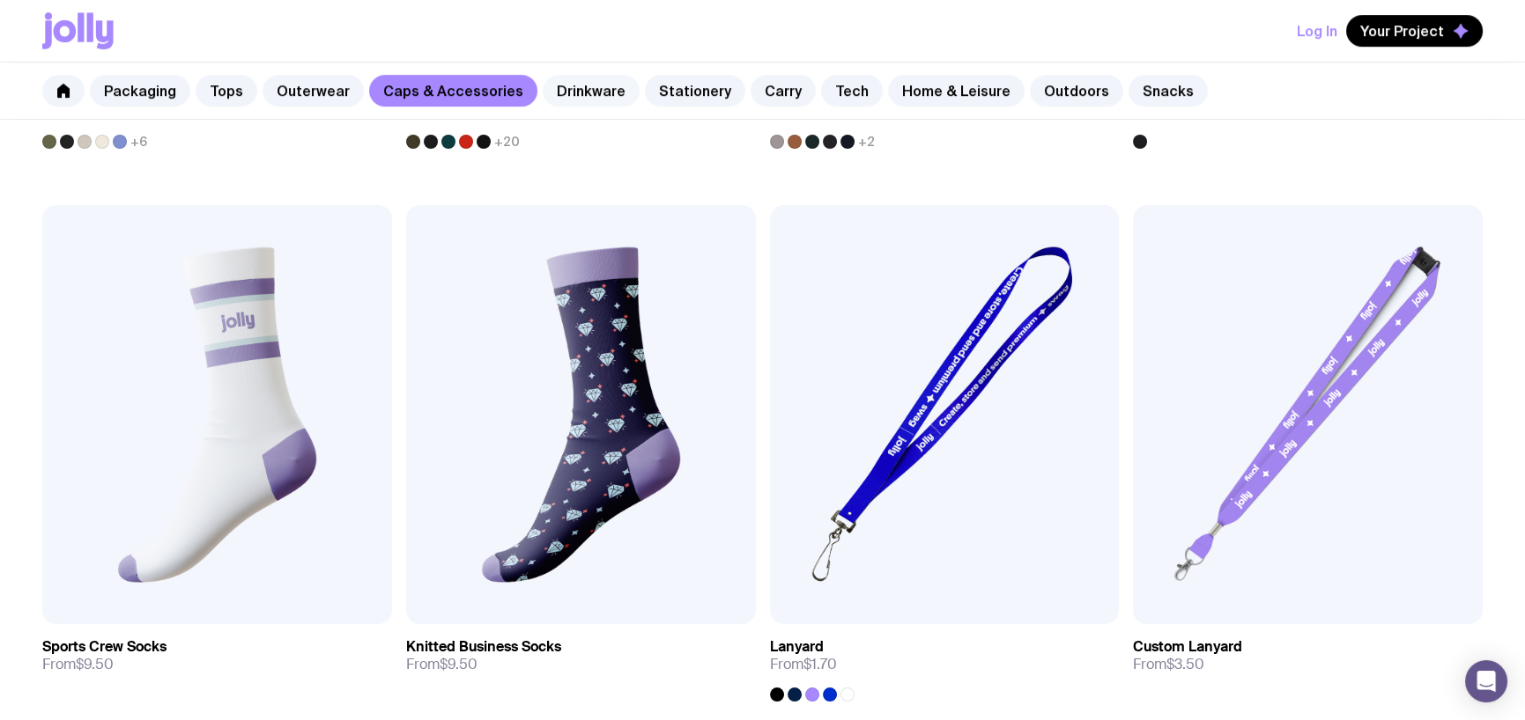
click at [571, 91] on link "Drinkware" at bounding box center [591, 91] width 97 height 32
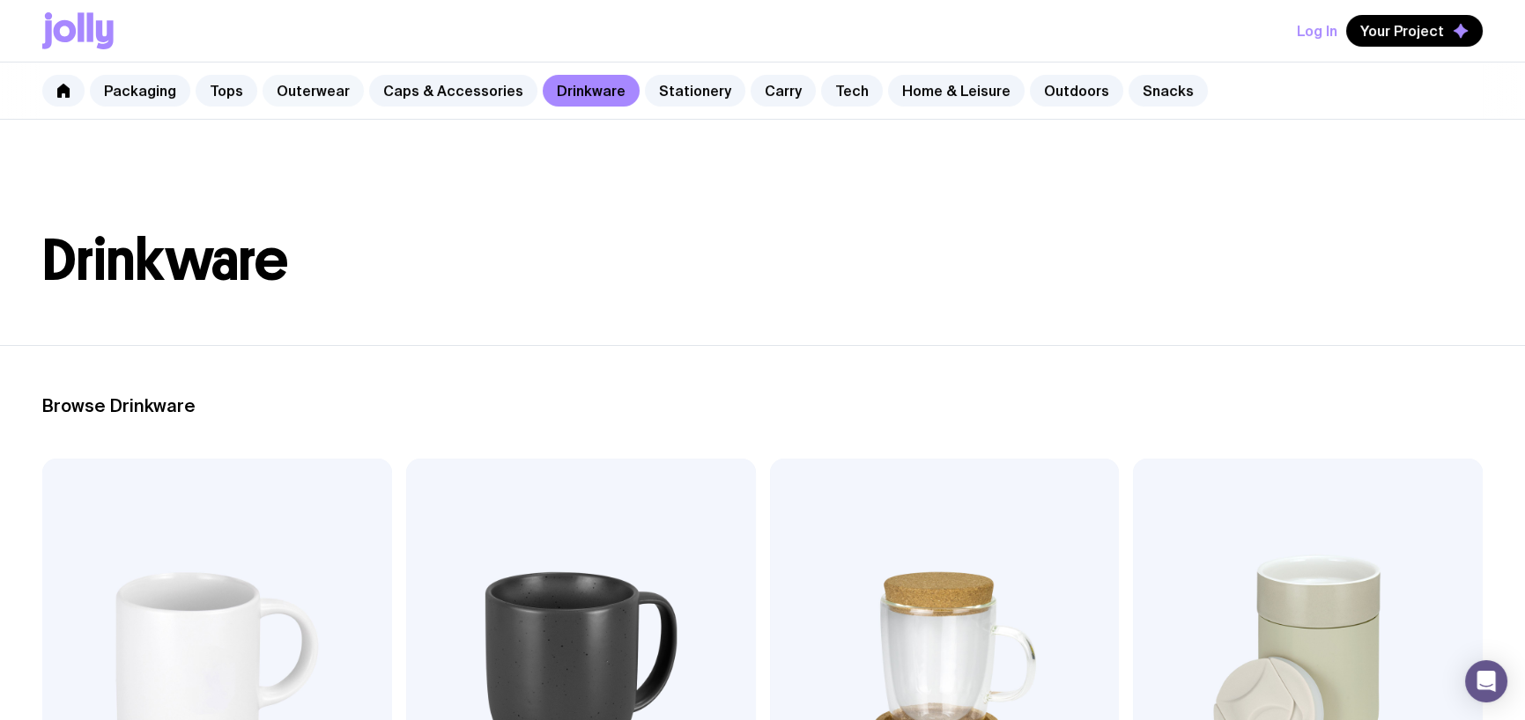
click at [286, 92] on link "Outerwear" at bounding box center [312, 91] width 101 height 32
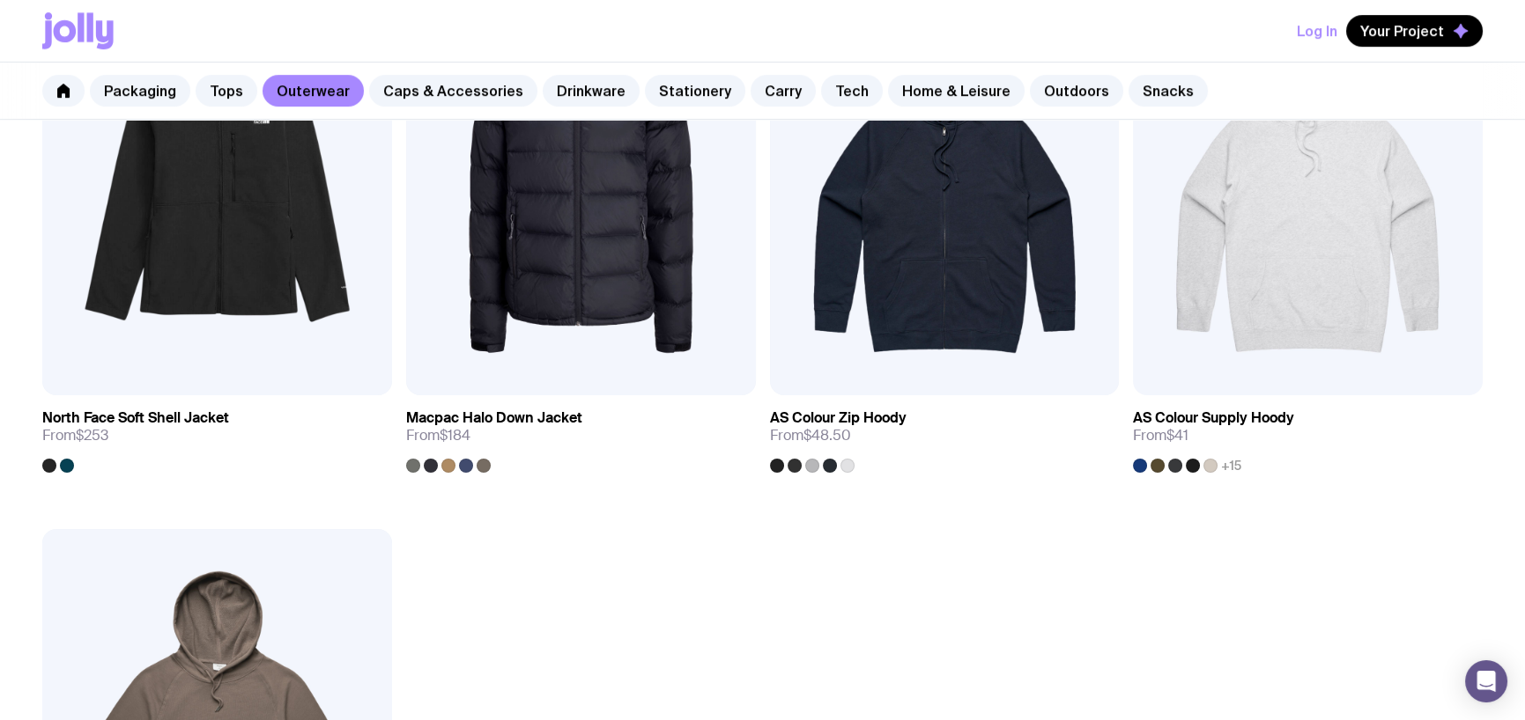
scroll to position [2466, 0]
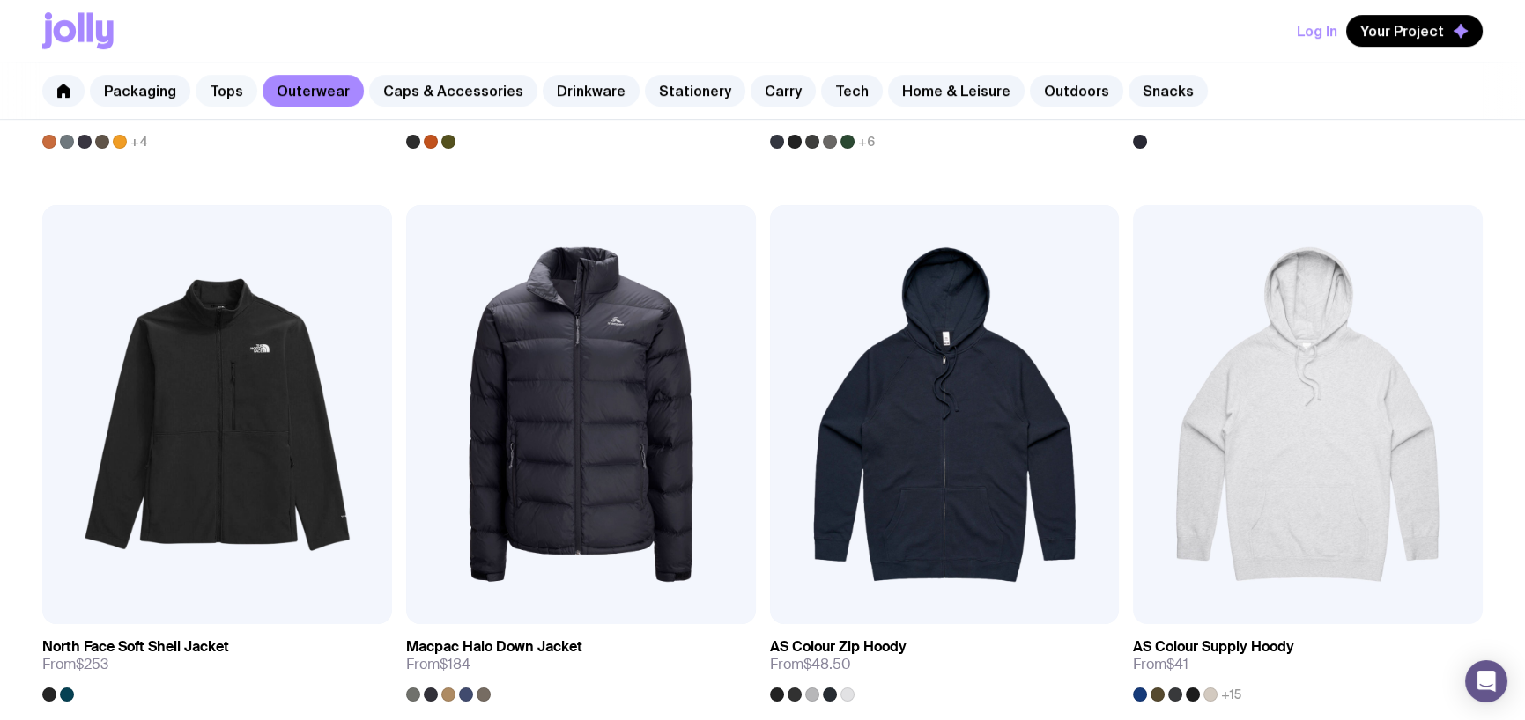
click at [211, 87] on link "Tops" at bounding box center [227, 91] width 62 height 32
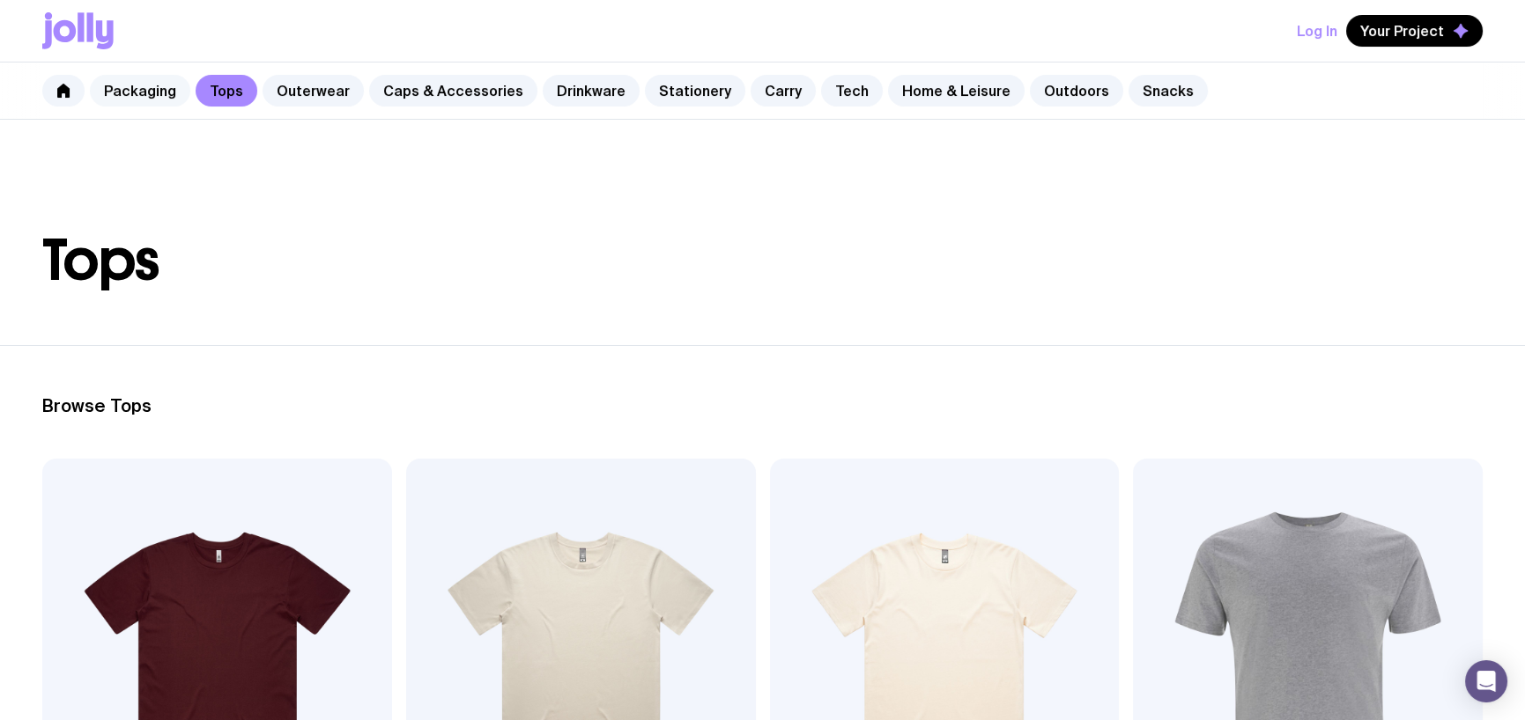
click at [124, 89] on link "Packaging" at bounding box center [140, 91] width 100 height 32
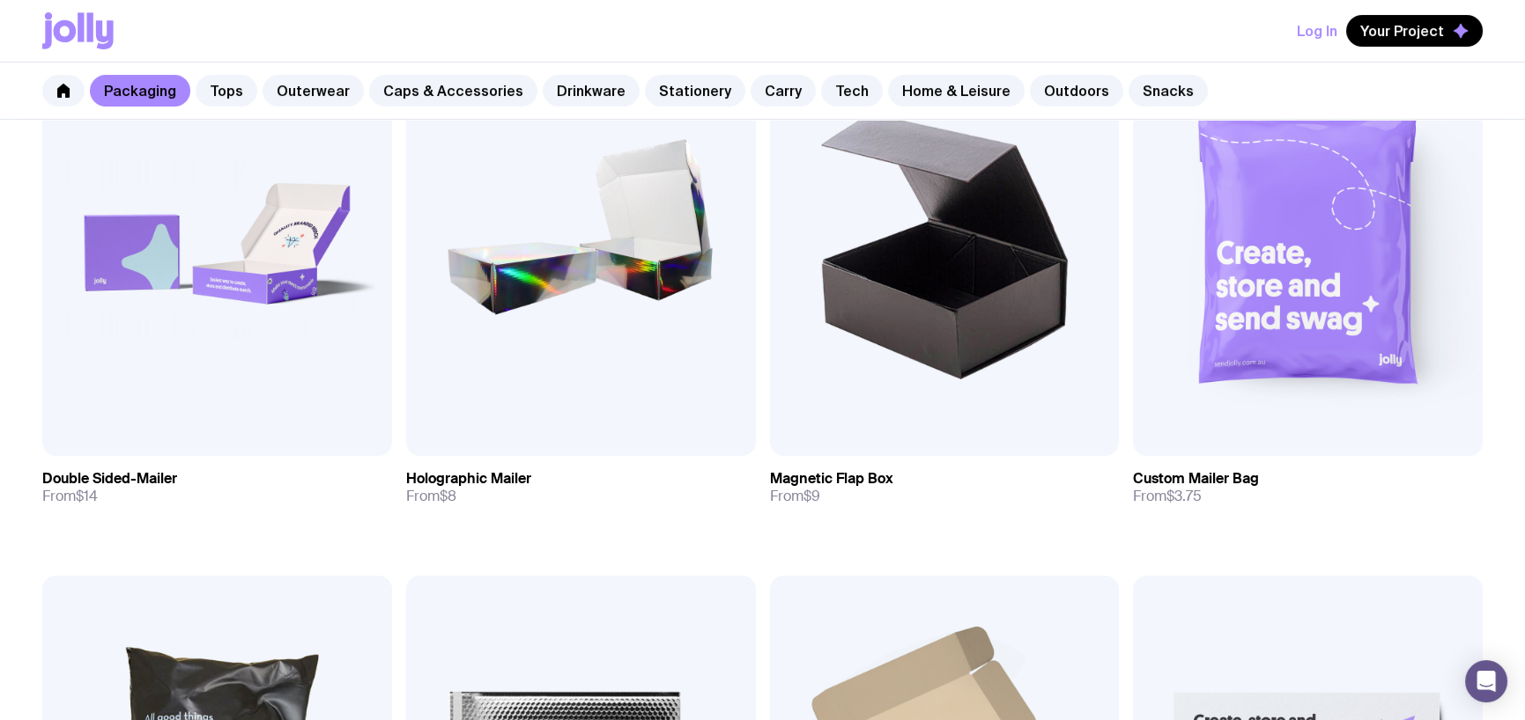
scroll to position [969, 0]
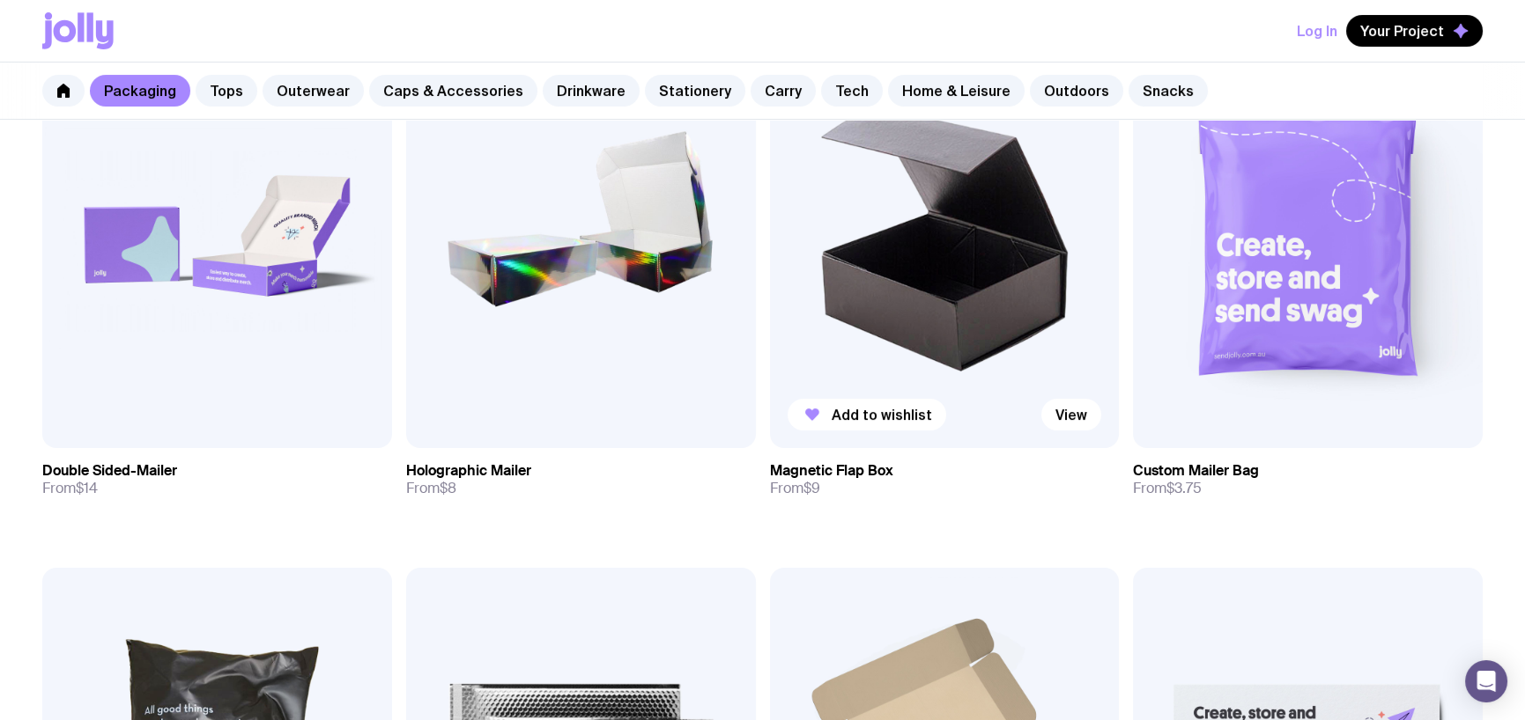
click at [917, 303] on img at bounding box center [945, 238] width 350 height 419
